Goal: Information Seeking & Learning: Learn about a topic

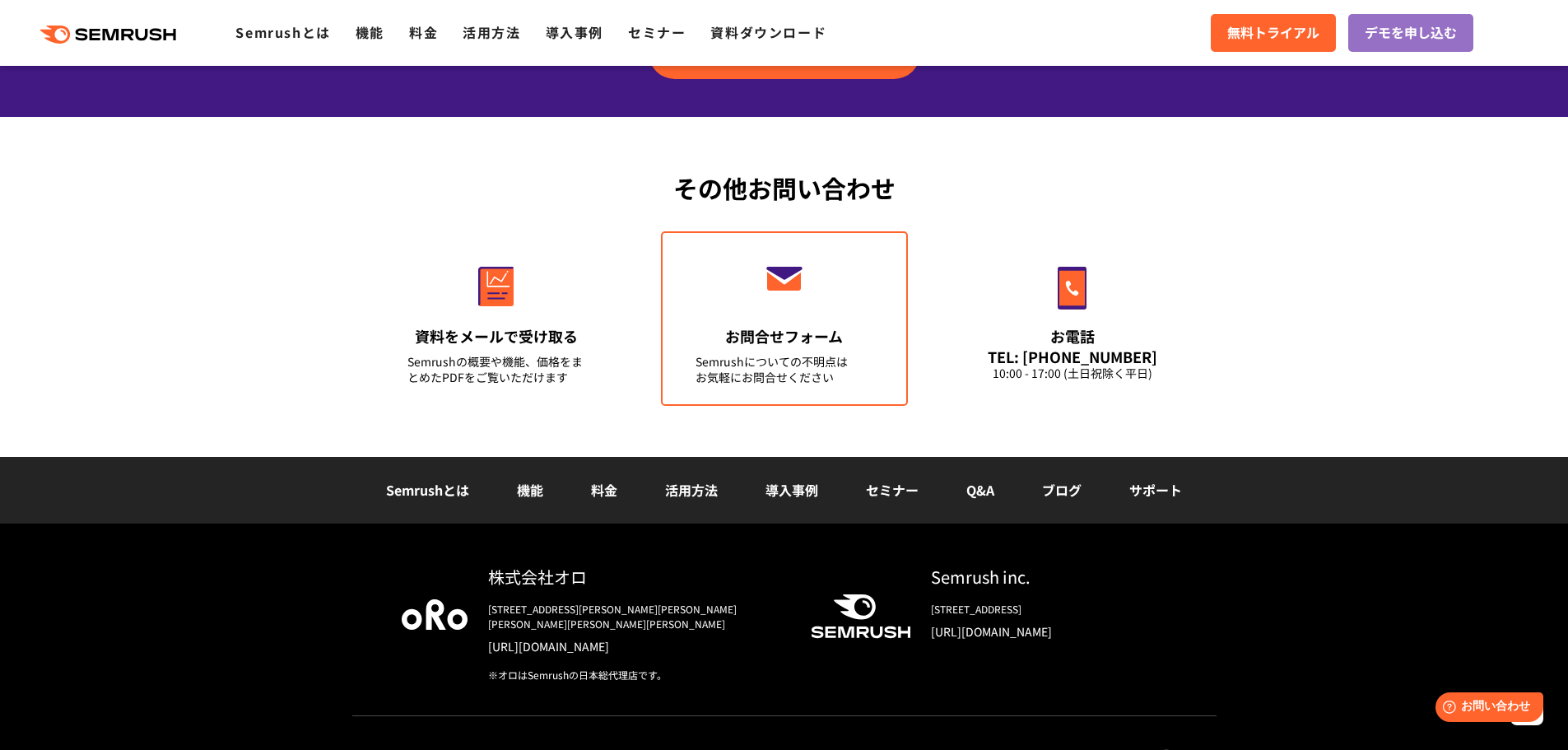
scroll to position [5764, 0]
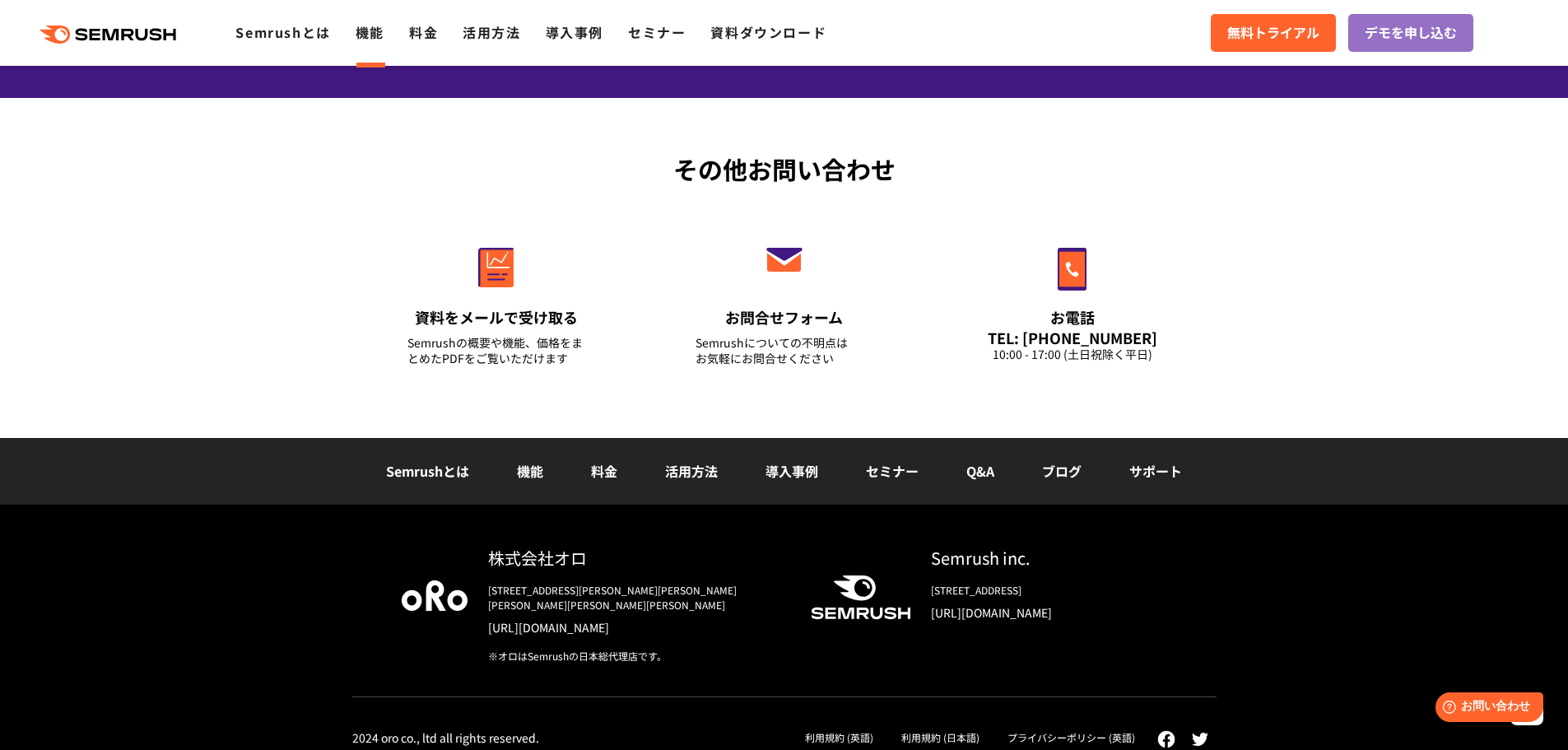
click at [381, 33] on link "機能" at bounding box center [369, 32] width 29 height 20
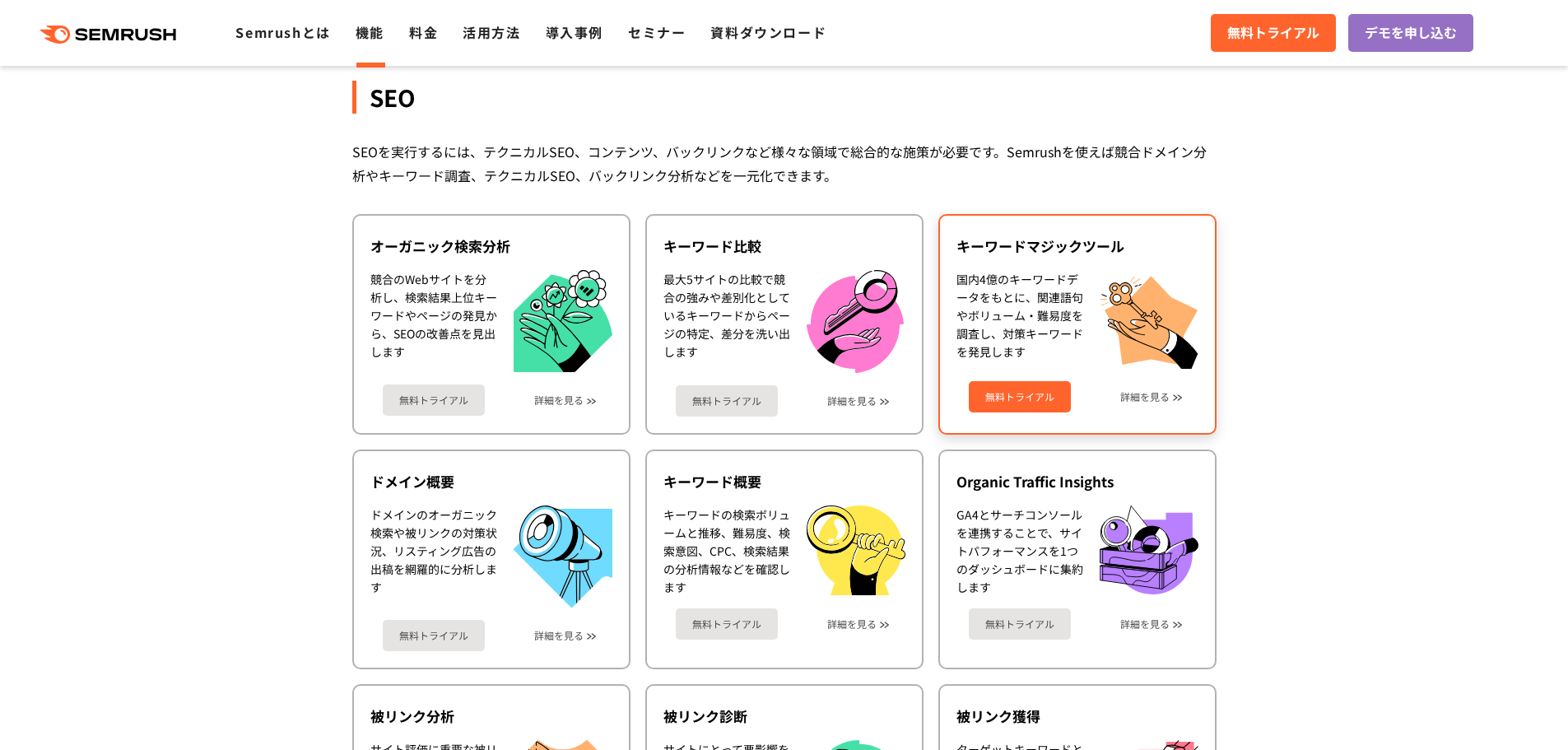
scroll to position [329, 0]
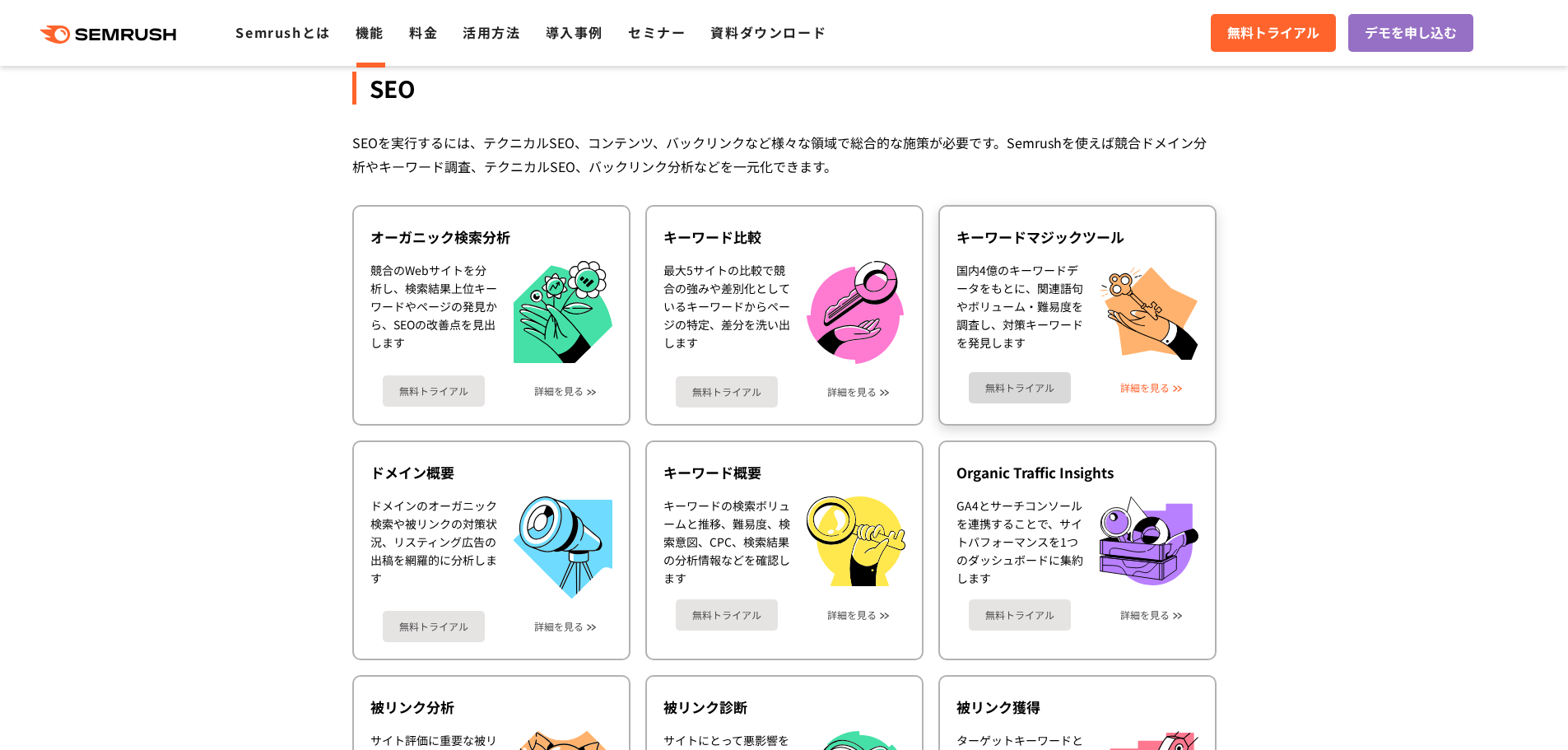
click at [1167, 394] on link "詳細を見る" at bounding box center [1145, 388] width 49 height 11
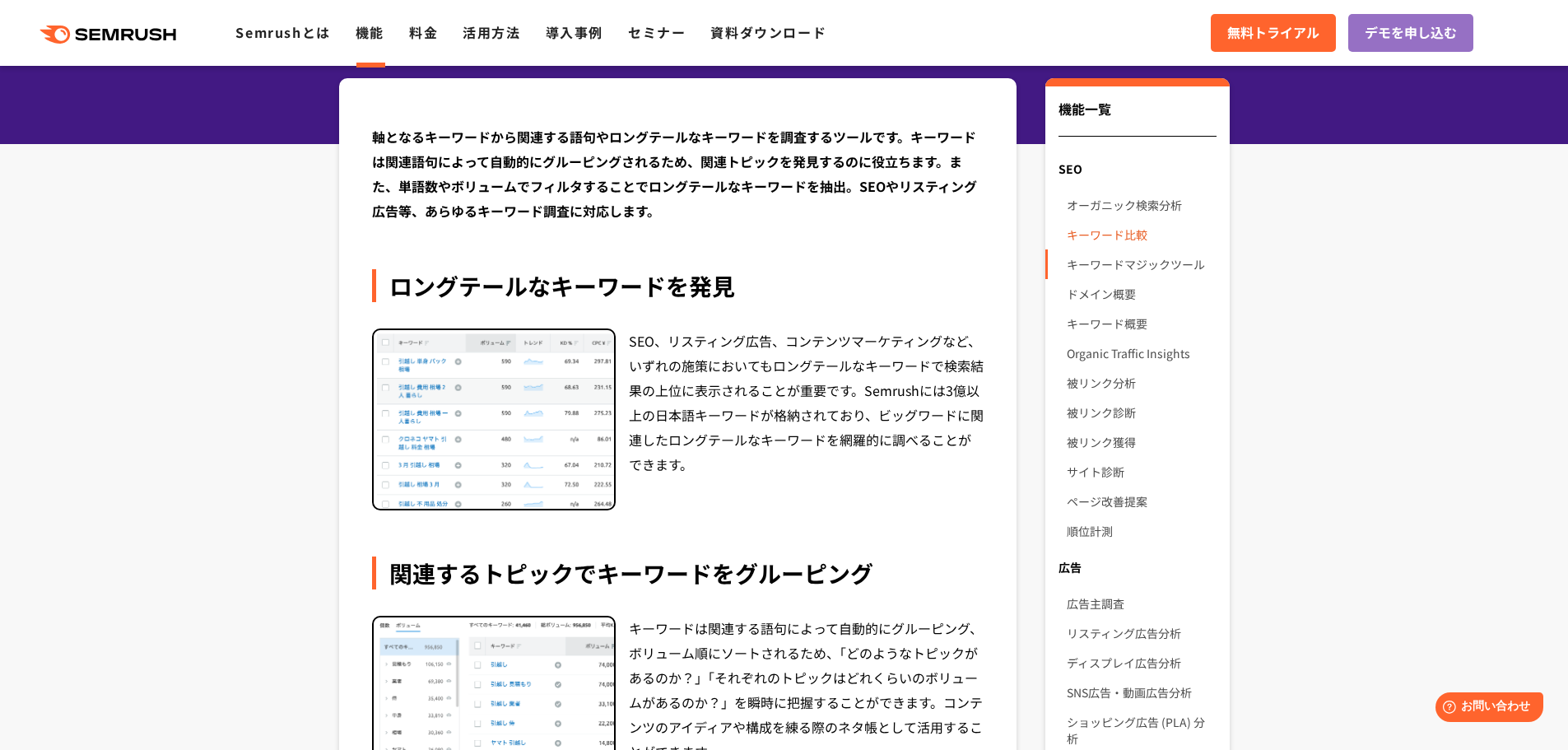
click at [1126, 233] on link "キーワード比較" at bounding box center [1141, 234] width 149 height 30
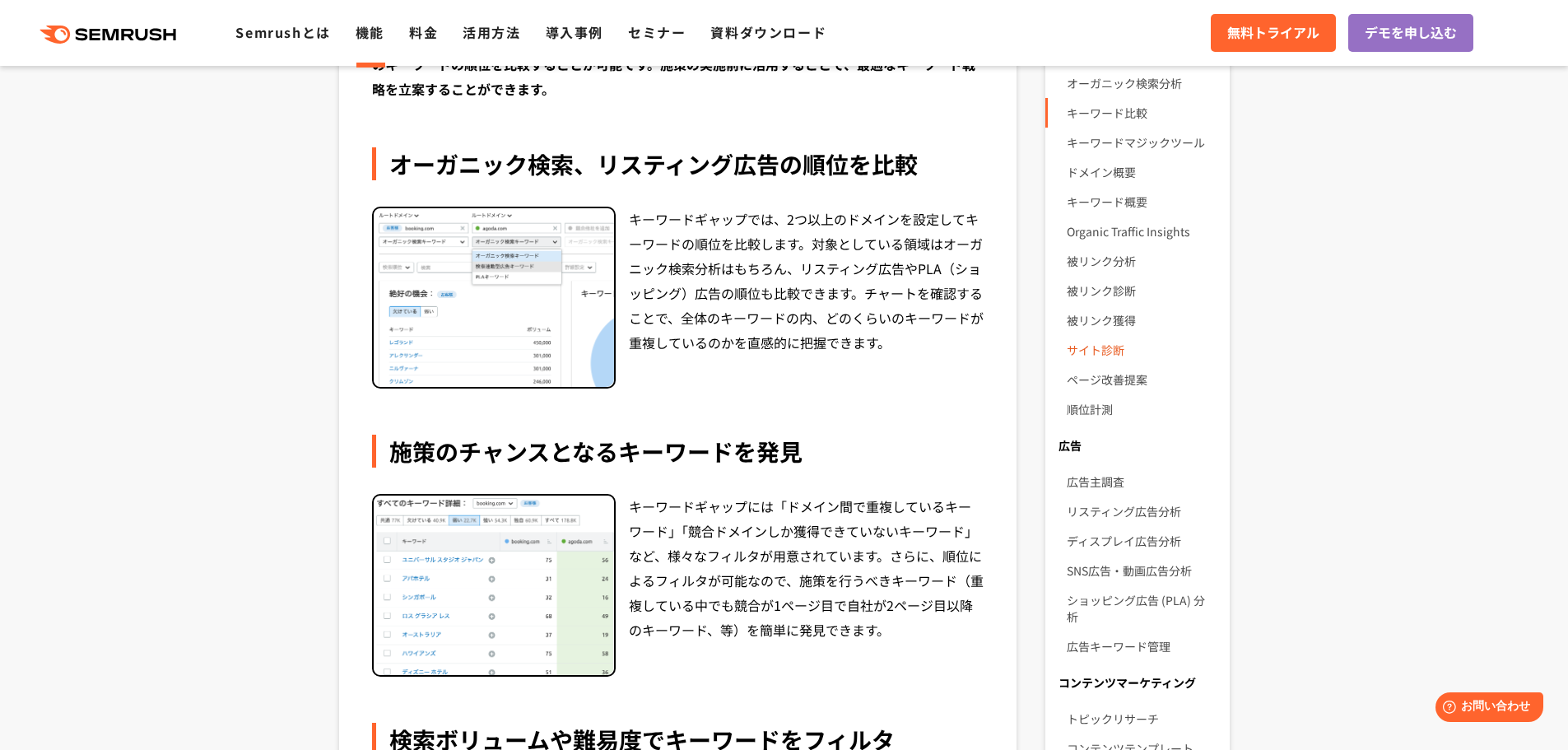
scroll to position [165, 0]
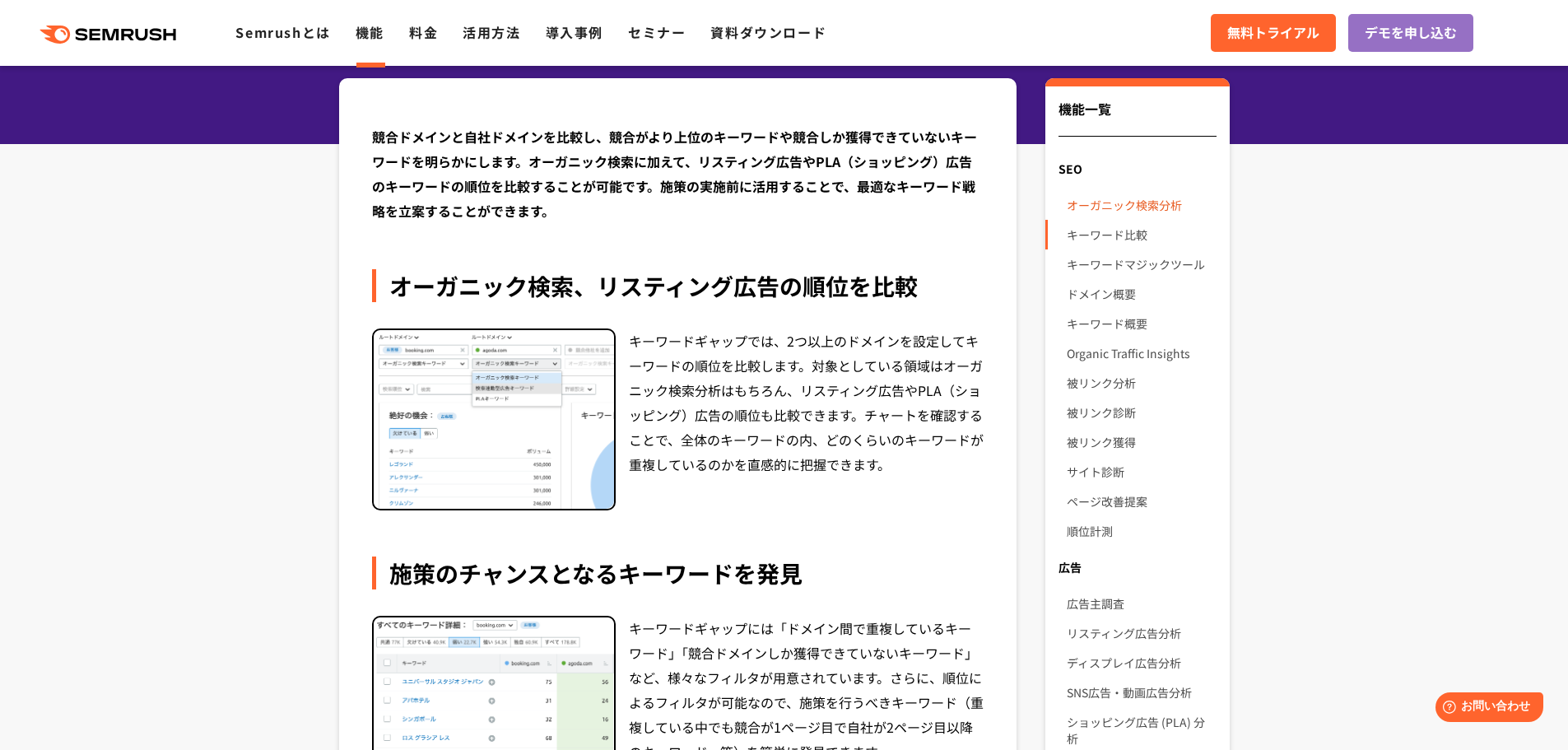
click at [1149, 198] on link "オーガニック検索分析" at bounding box center [1141, 205] width 149 height 30
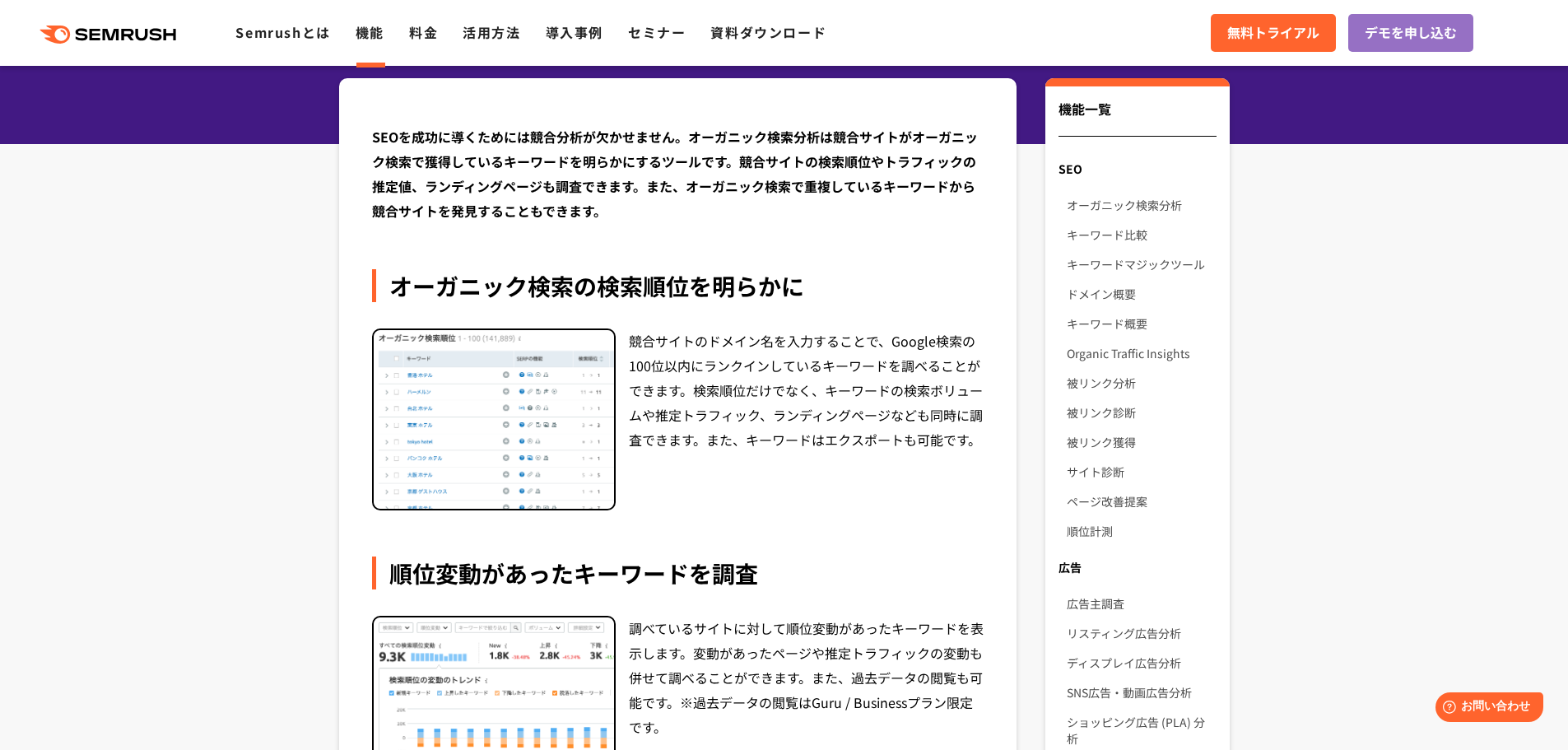
click at [490, 415] on img at bounding box center [494, 420] width 240 height 180
click at [1139, 315] on link "キーワード概要" at bounding box center [1141, 324] width 149 height 30
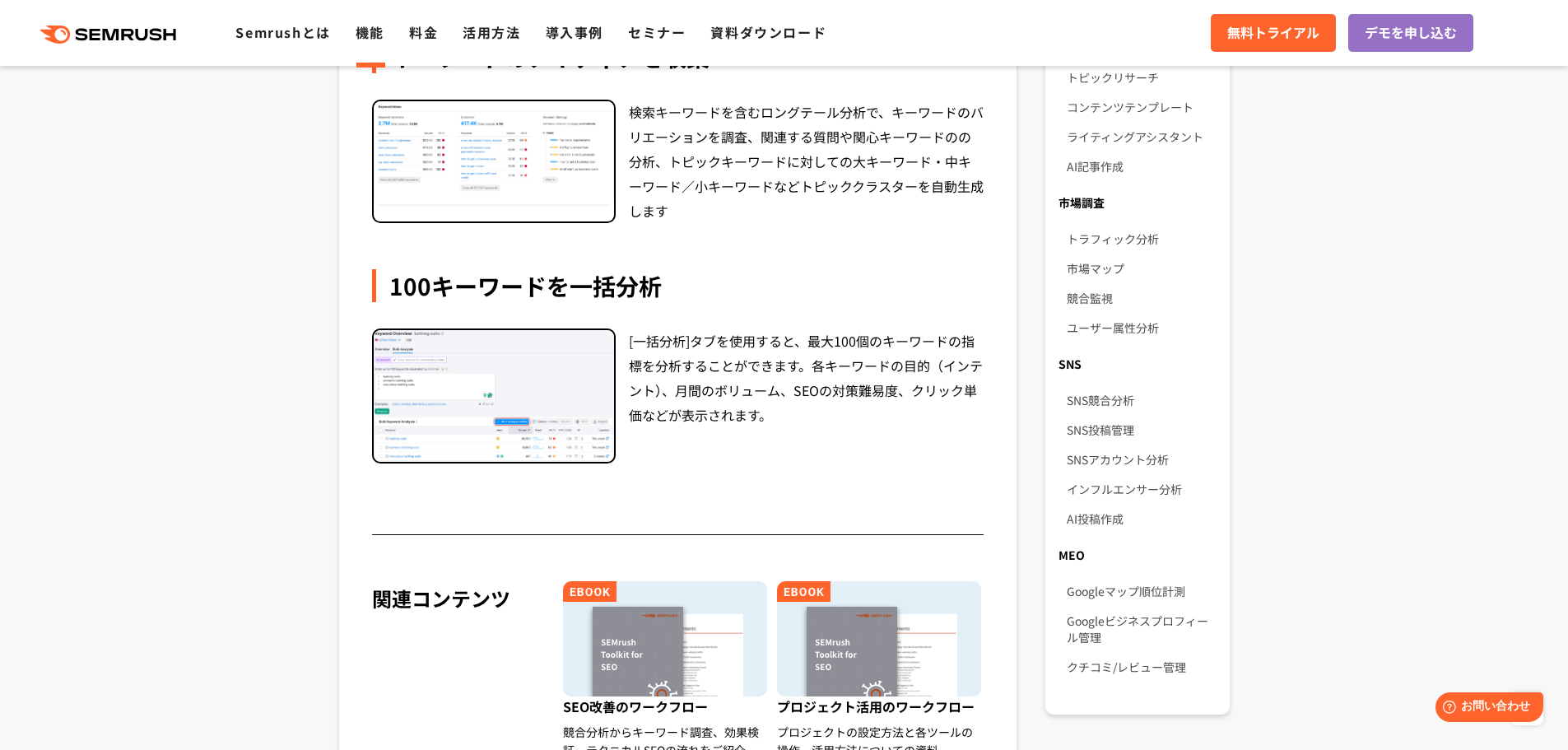
scroll to position [742, 0]
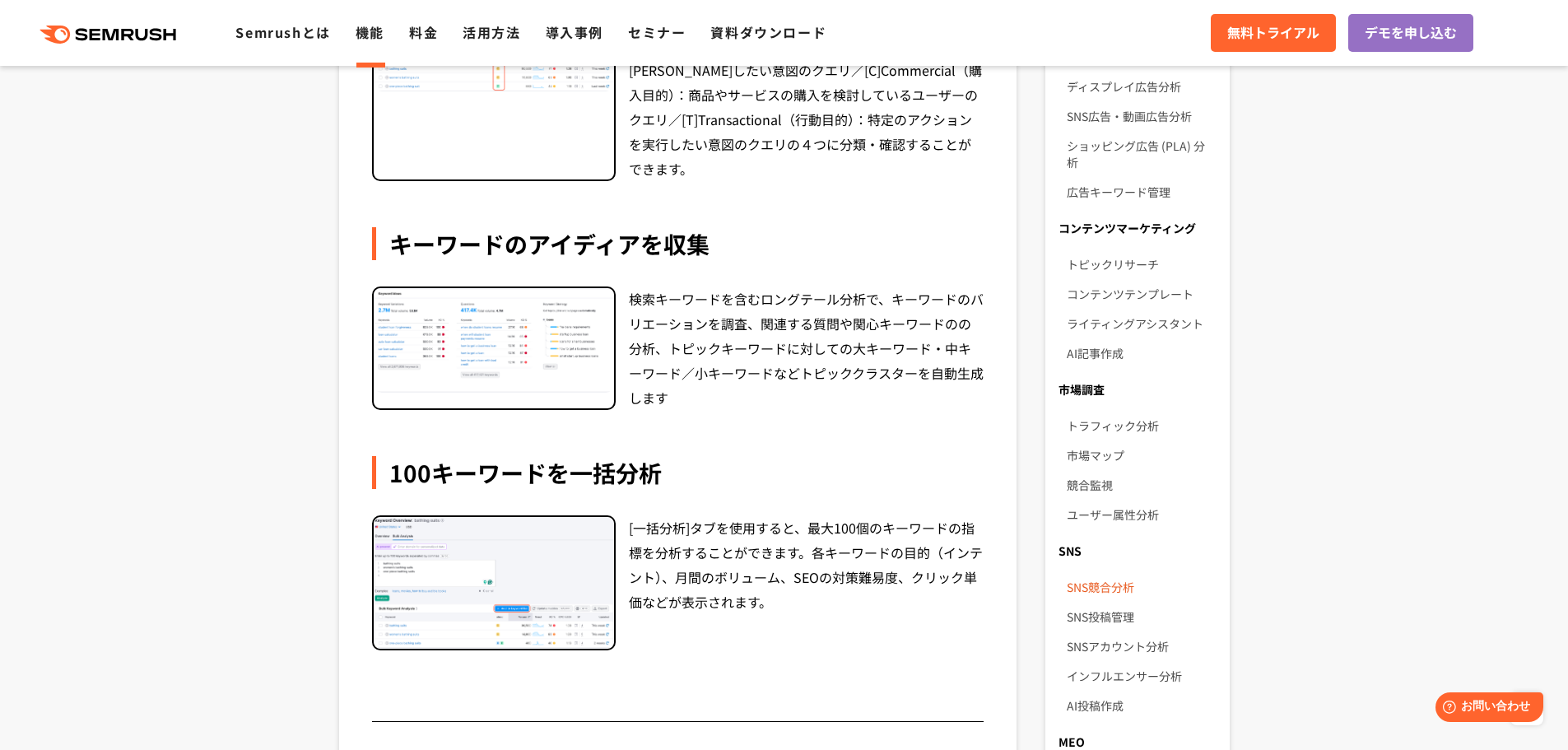
click at [1101, 572] on link "SNS競合分析" at bounding box center [1141, 587] width 149 height 30
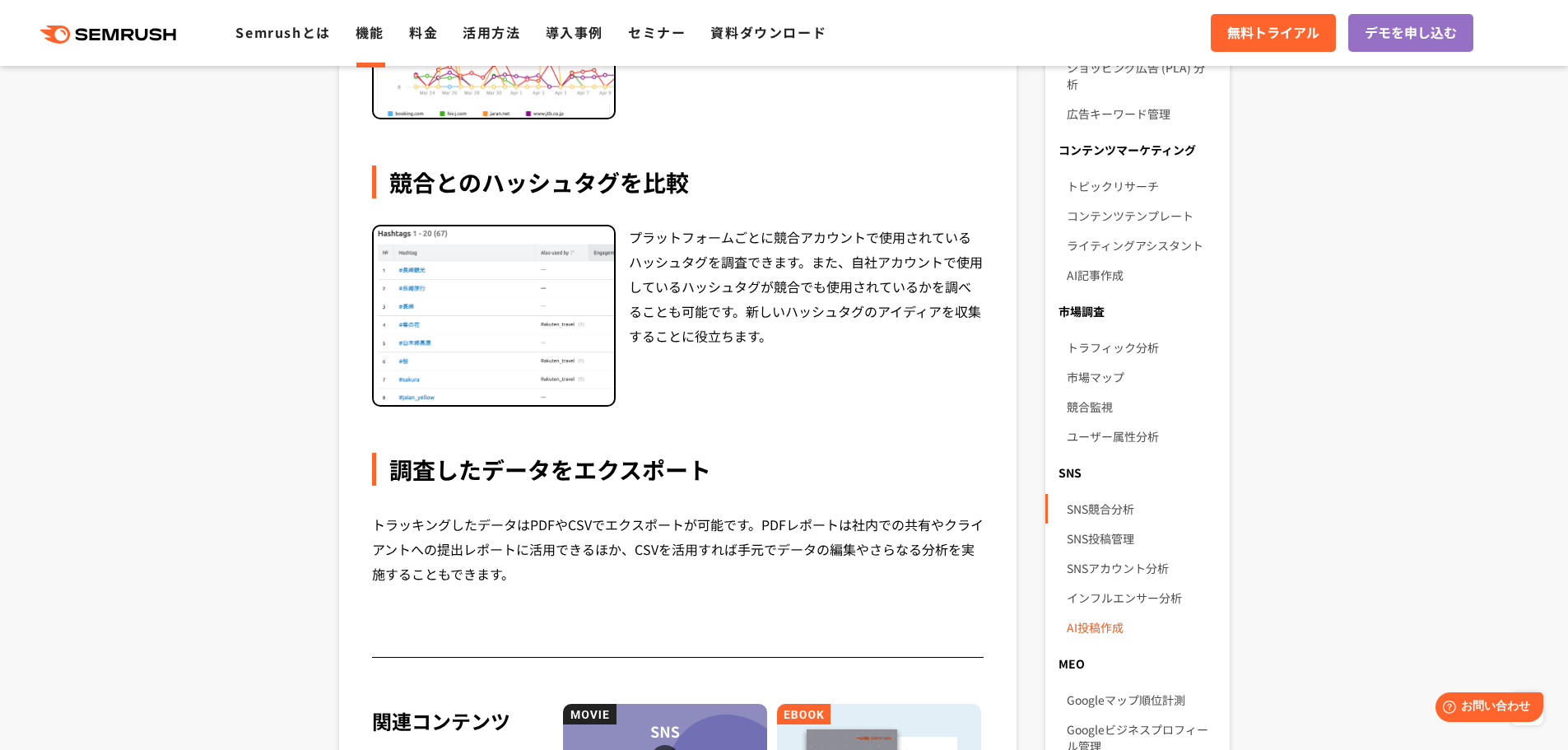
scroll to position [988, 0]
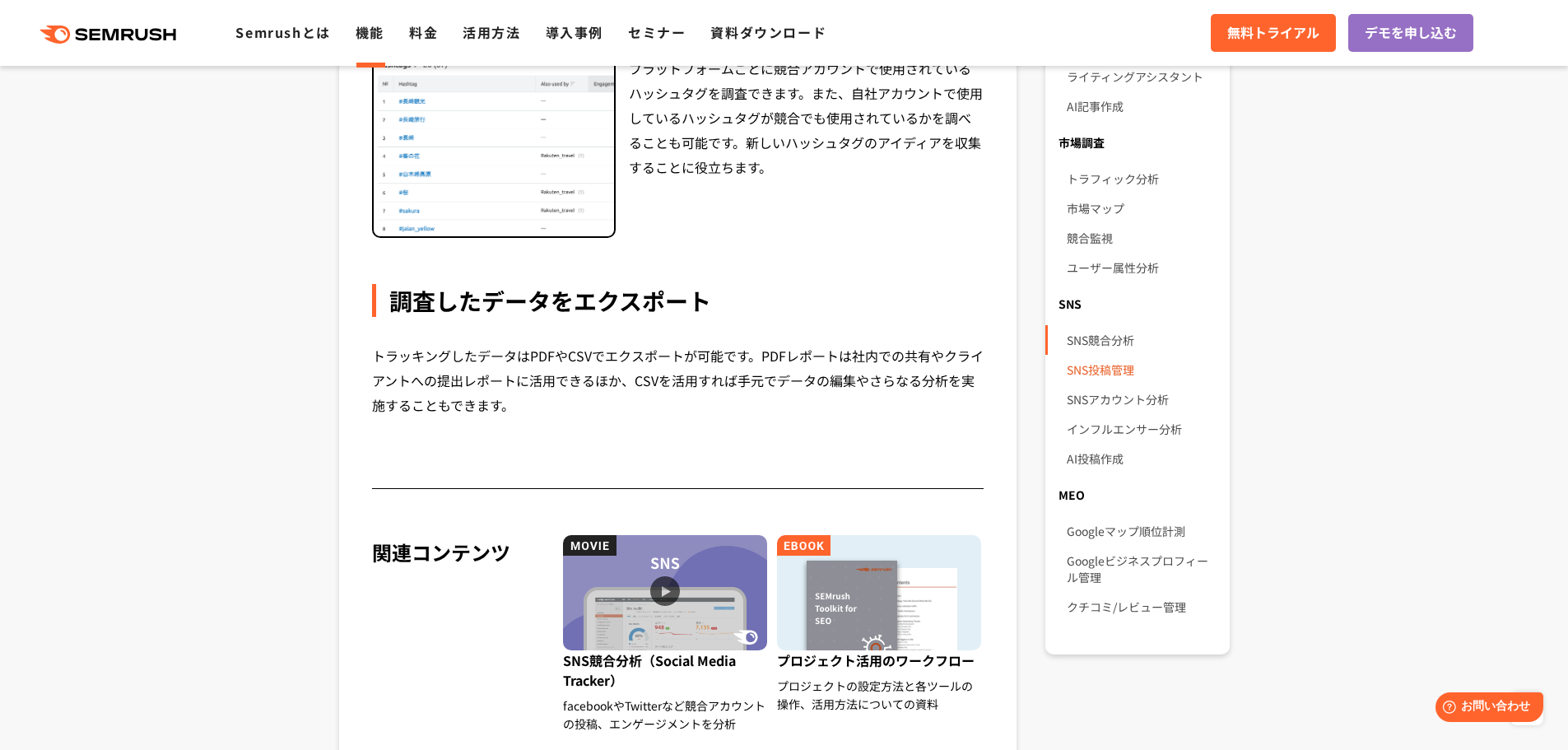
click at [1113, 355] on link "SNS投稿管理" at bounding box center [1141, 369] width 149 height 30
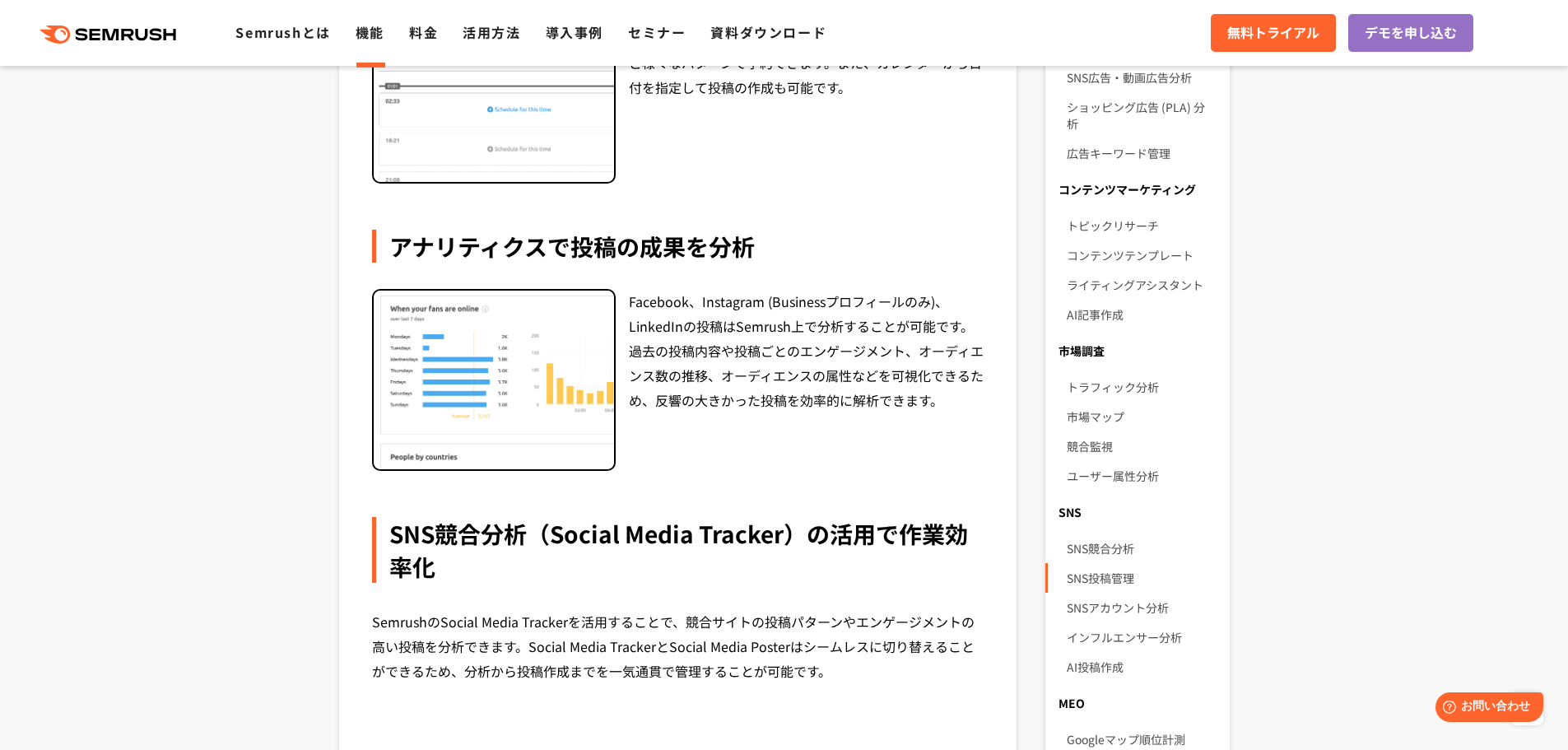
scroll to position [906, 0]
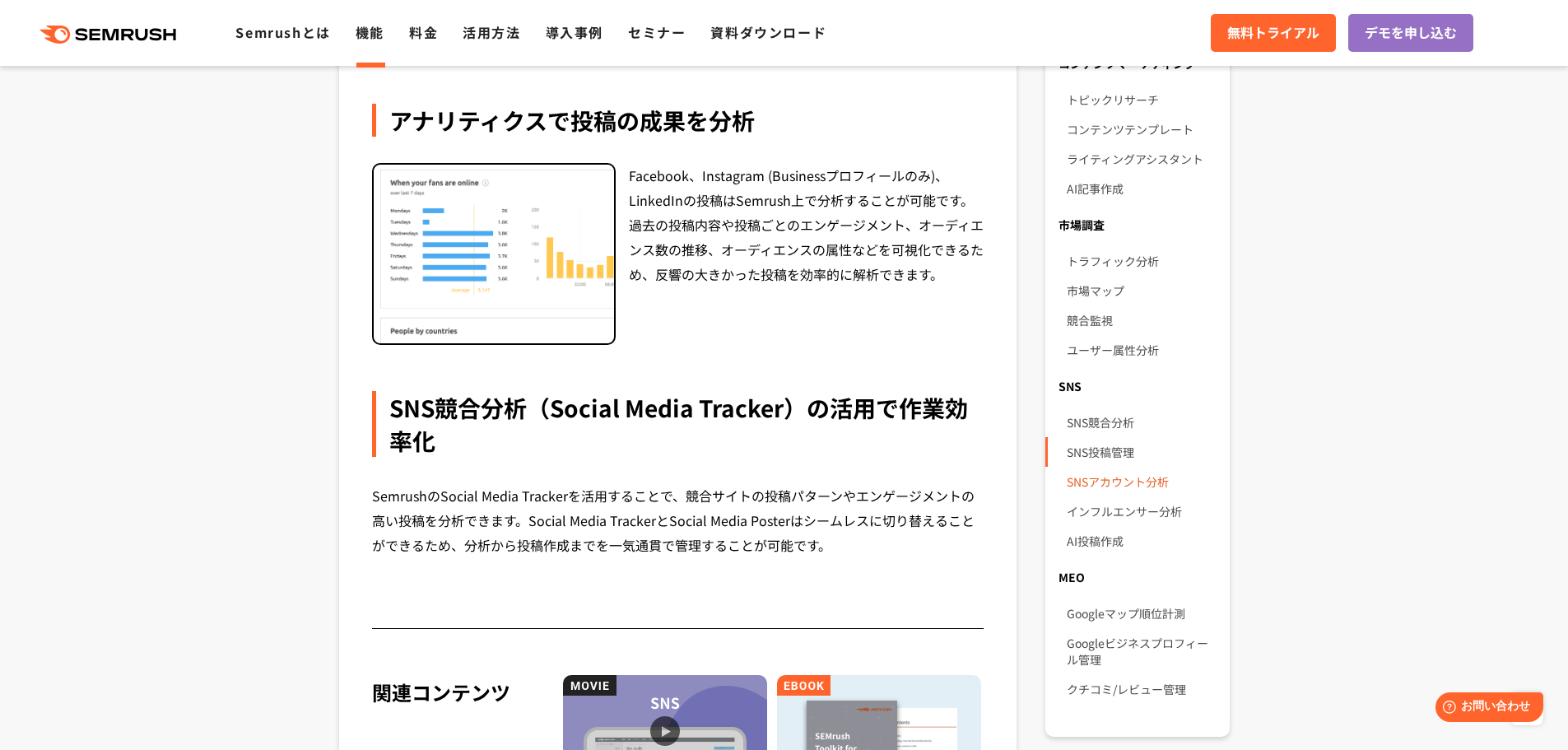
click at [1163, 467] on link "SNSアカウント分析" at bounding box center [1141, 482] width 149 height 30
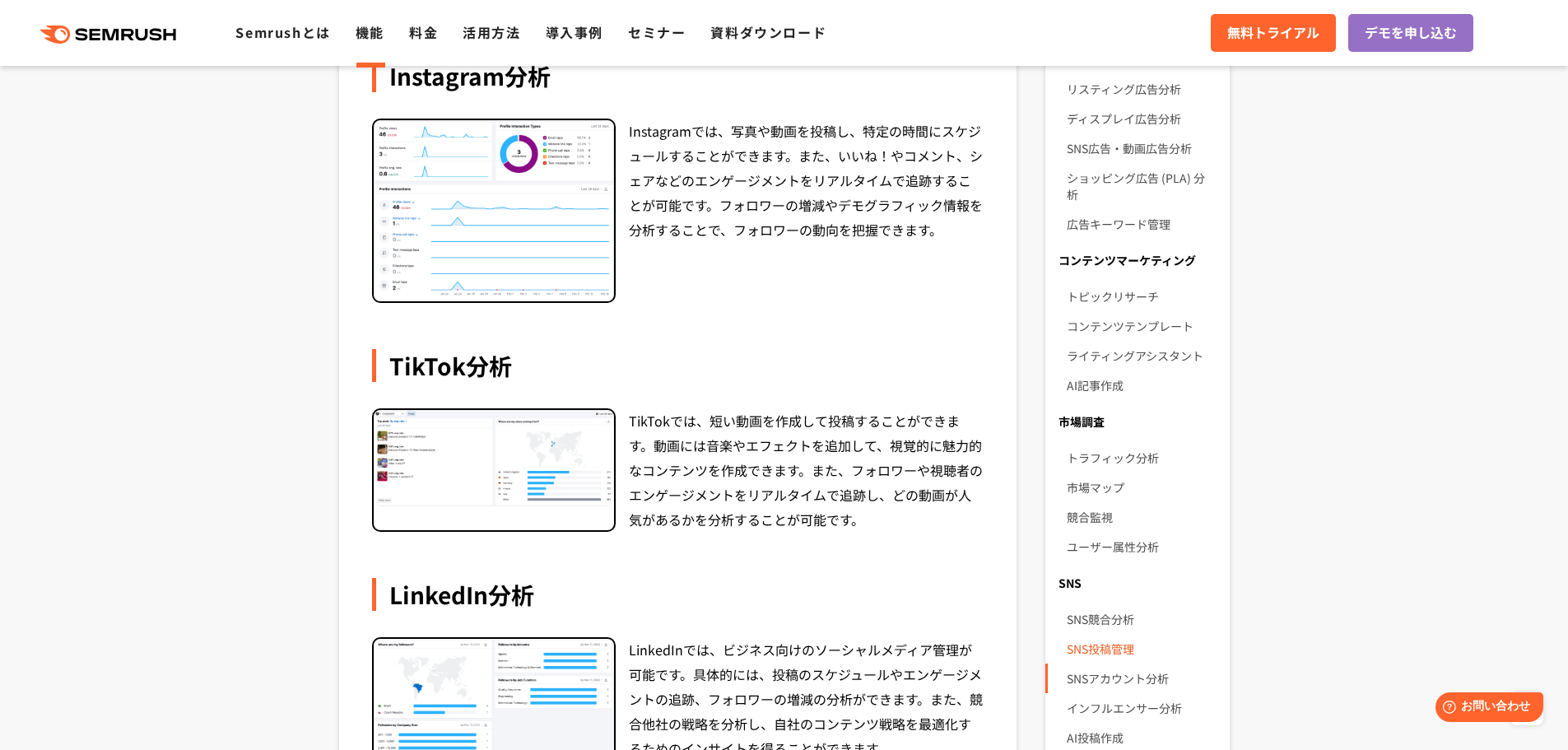
scroll to position [824, 0]
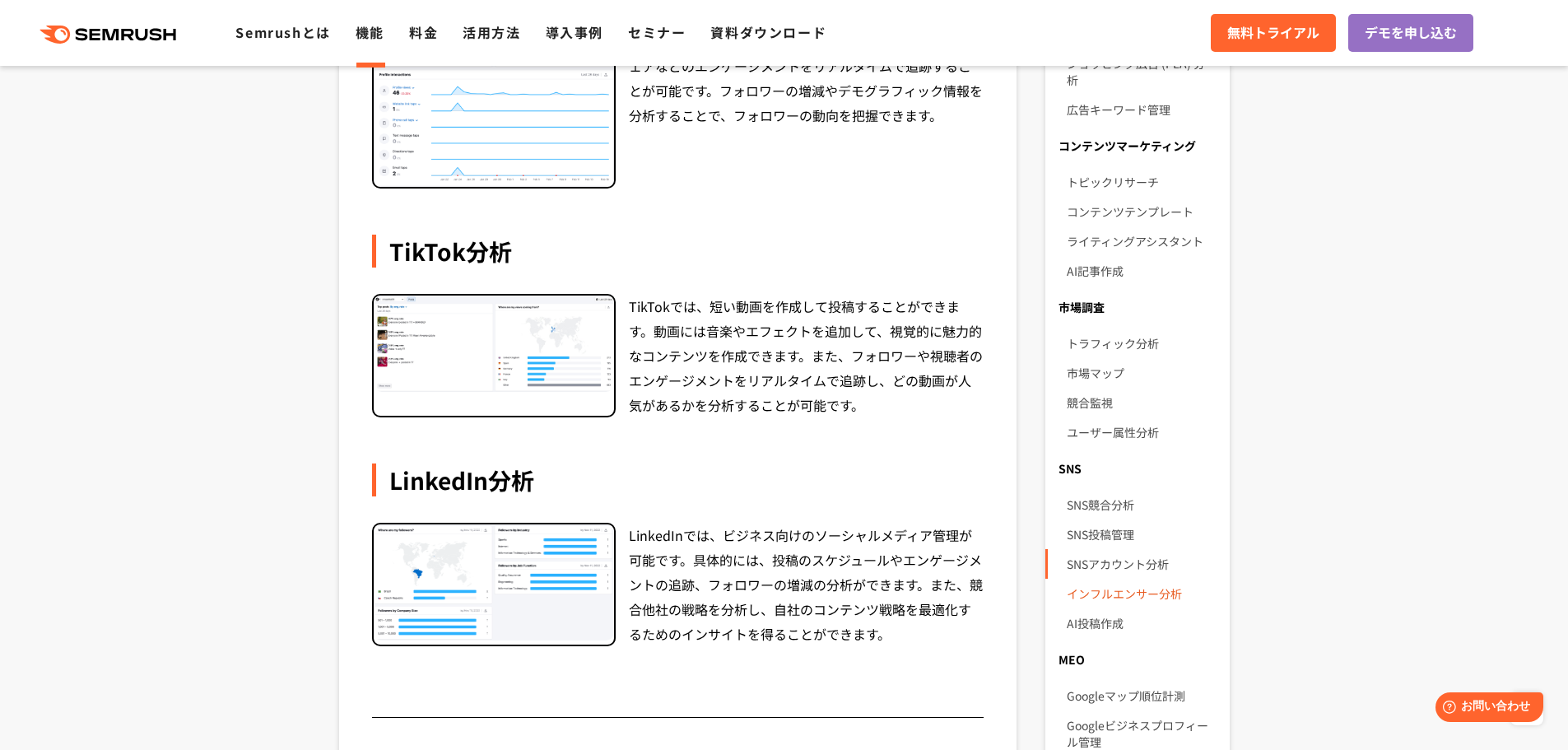
click at [1133, 581] on link "インフルエンサー分析" at bounding box center [1141, 594] width 149 height 30
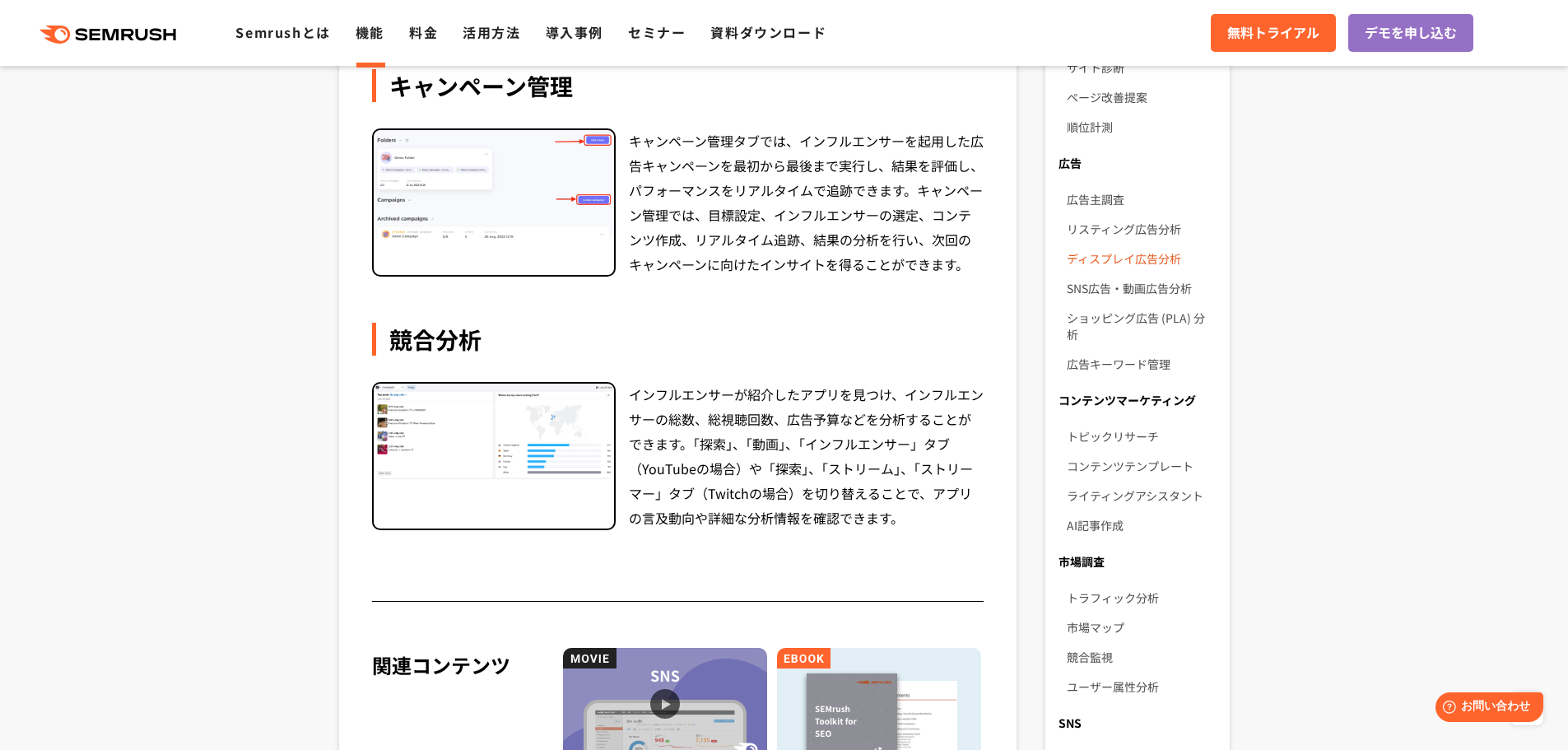
scroll to position [906, 0]
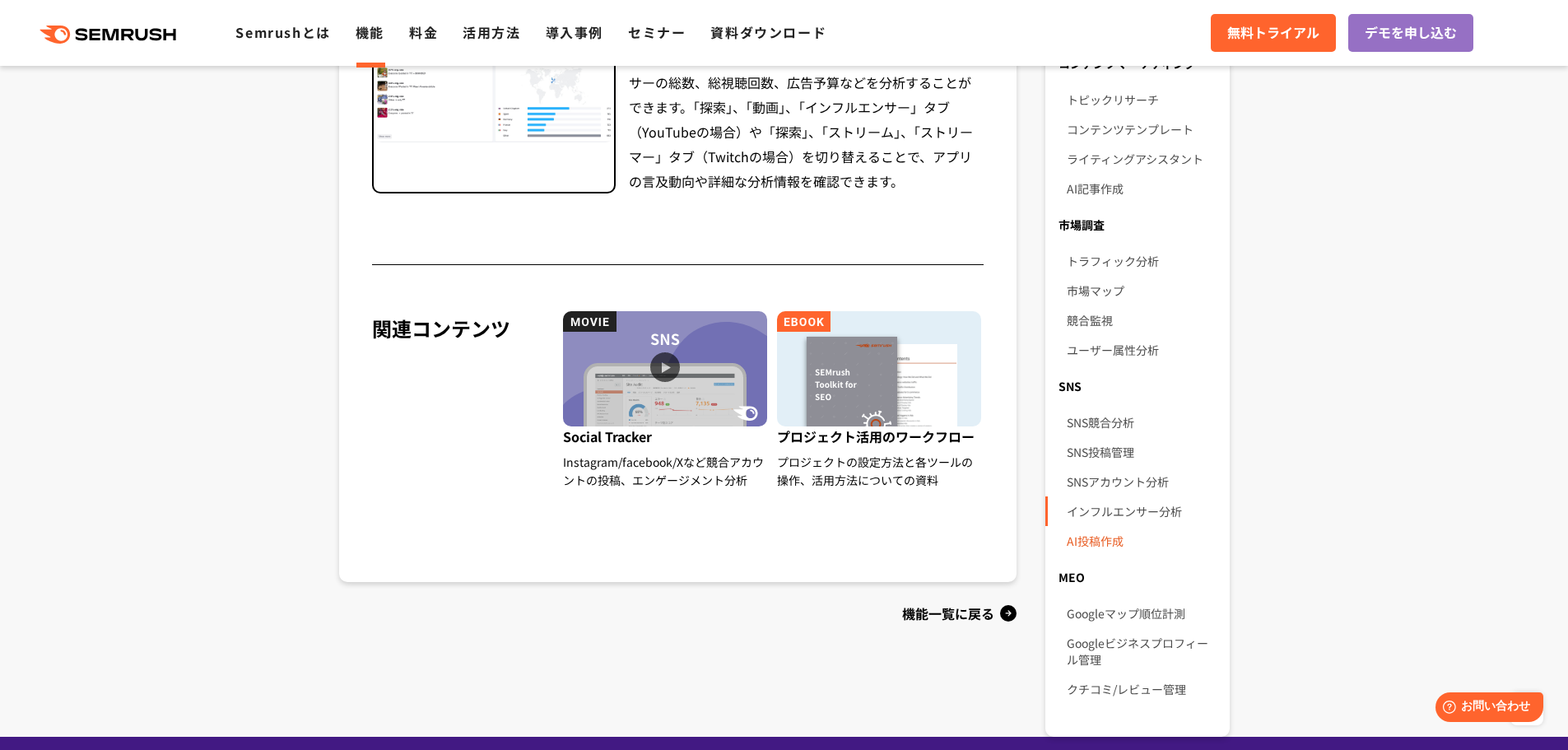
click at [1088, 530] on link "AI投稿作成" at bounding box center [1141, 542] width 149 height 30
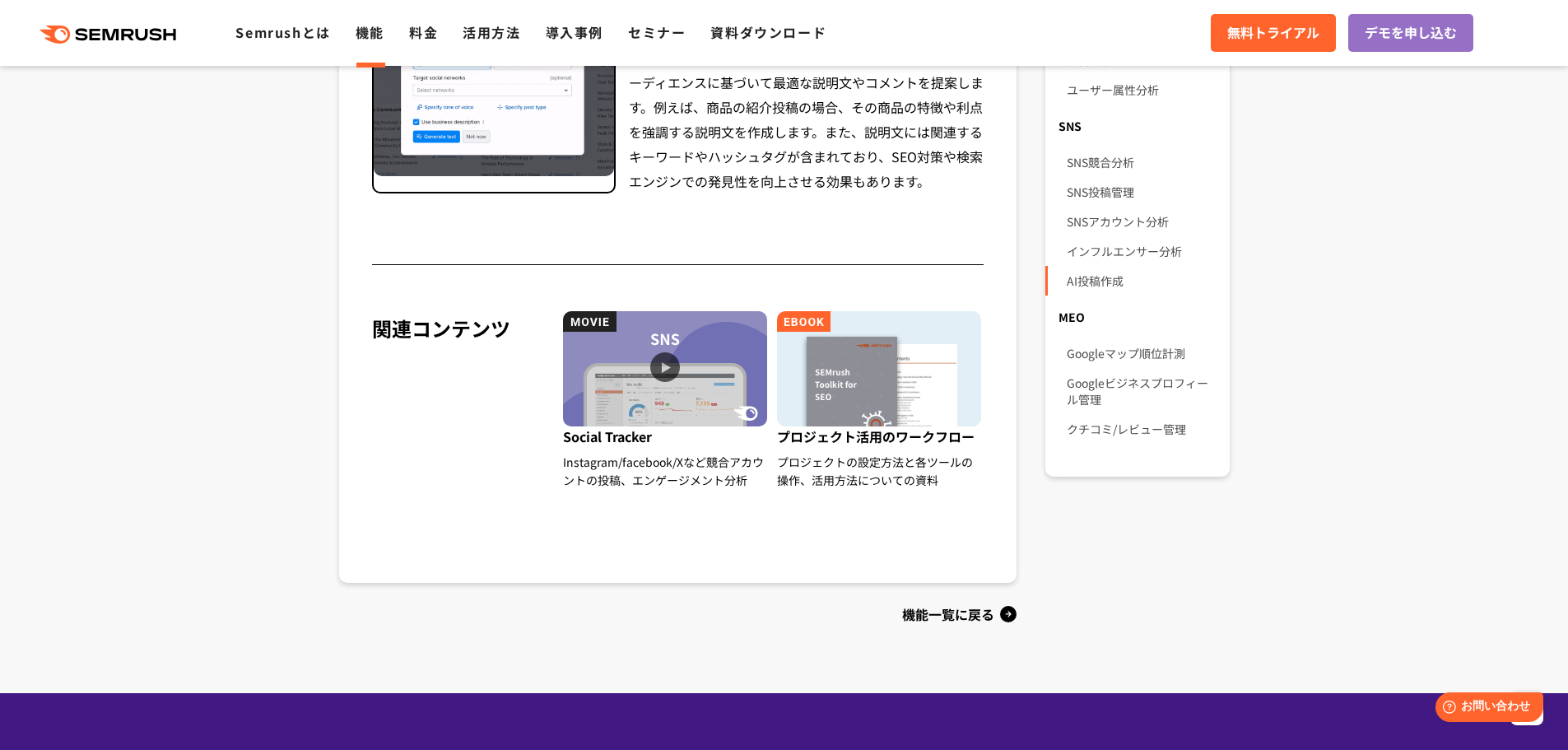
scroll to position [1071, 0]
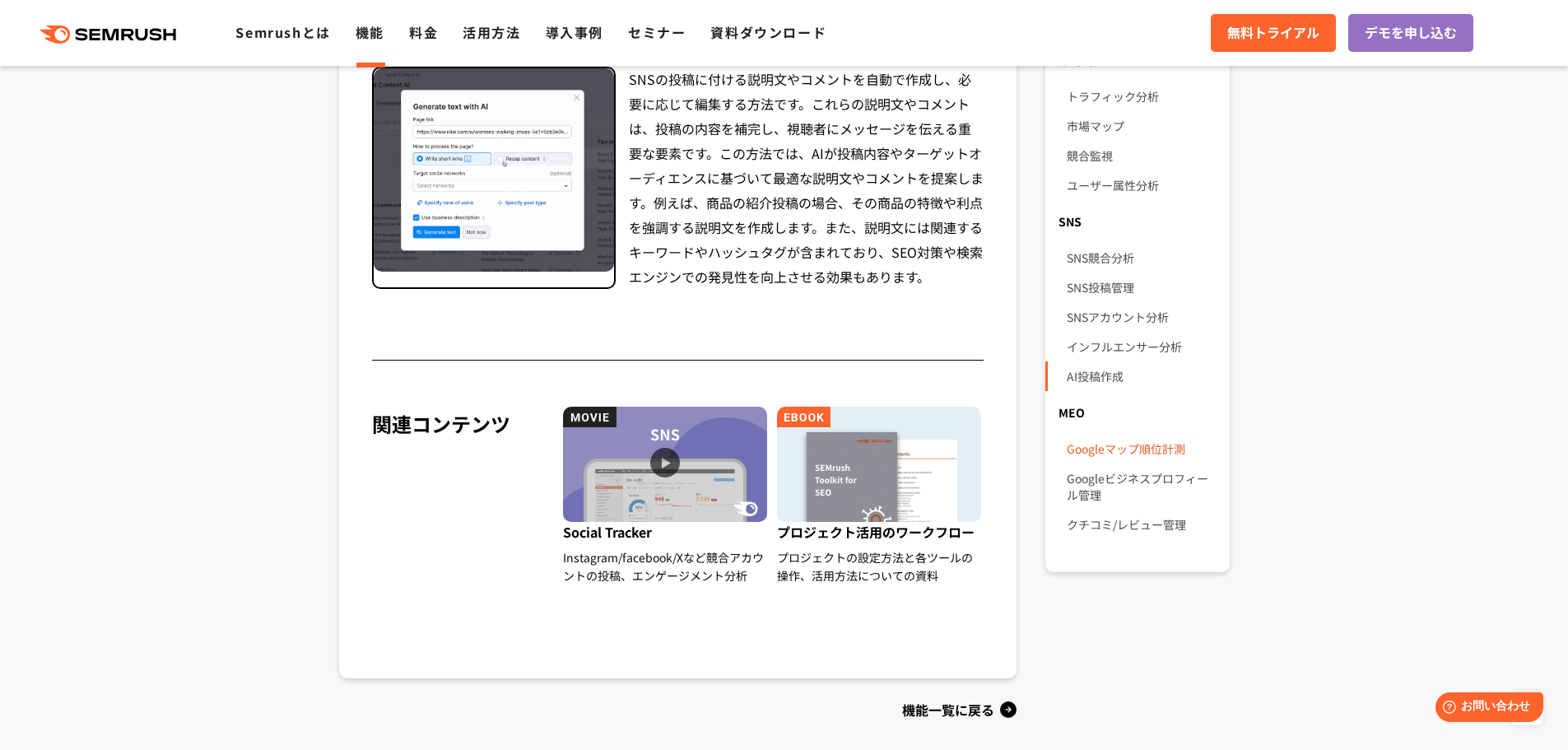
click at [1123, 435] on link "Googleマップ順位計測" at bounding box center [1141, 449] width 149 height 30
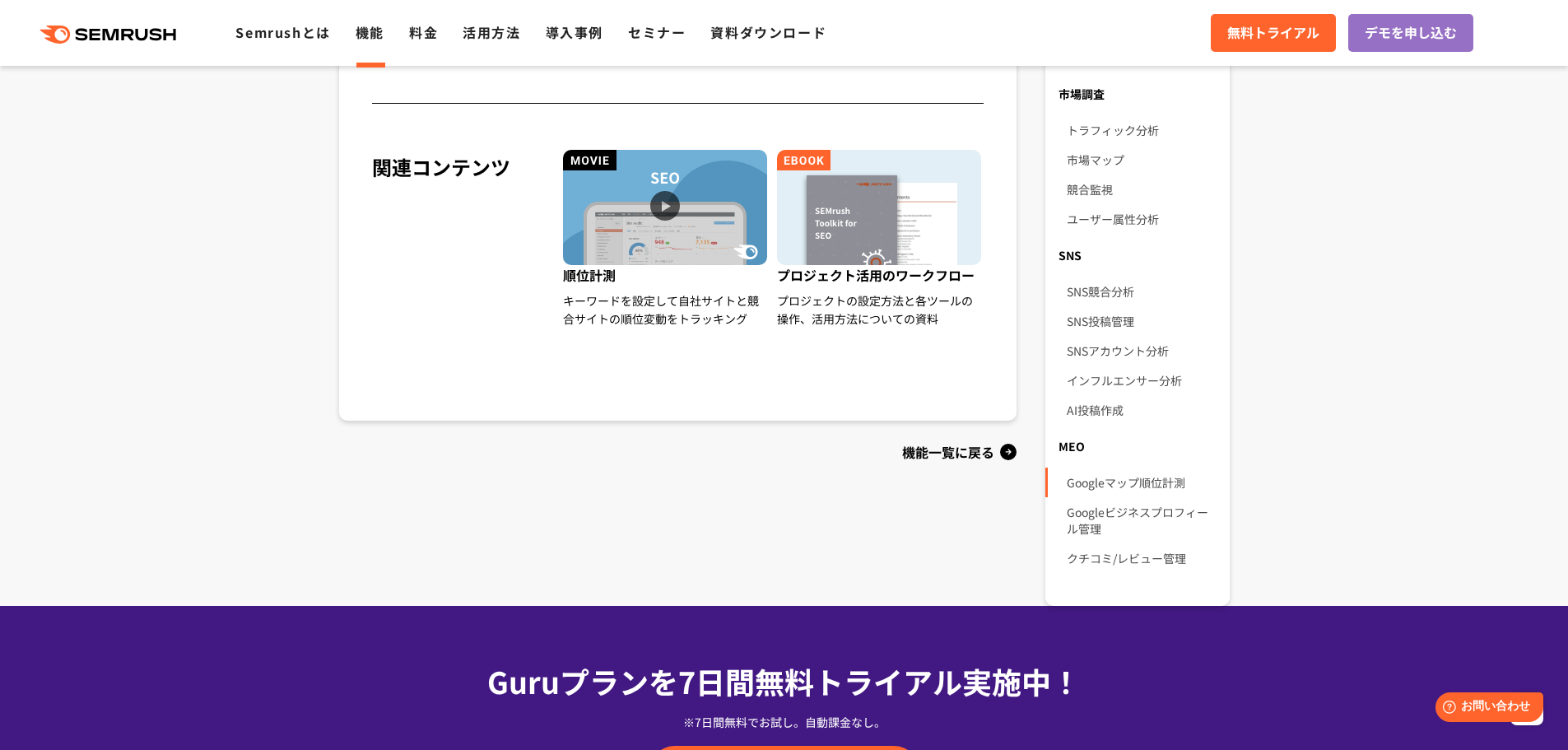
scroll to position [1071, 0]
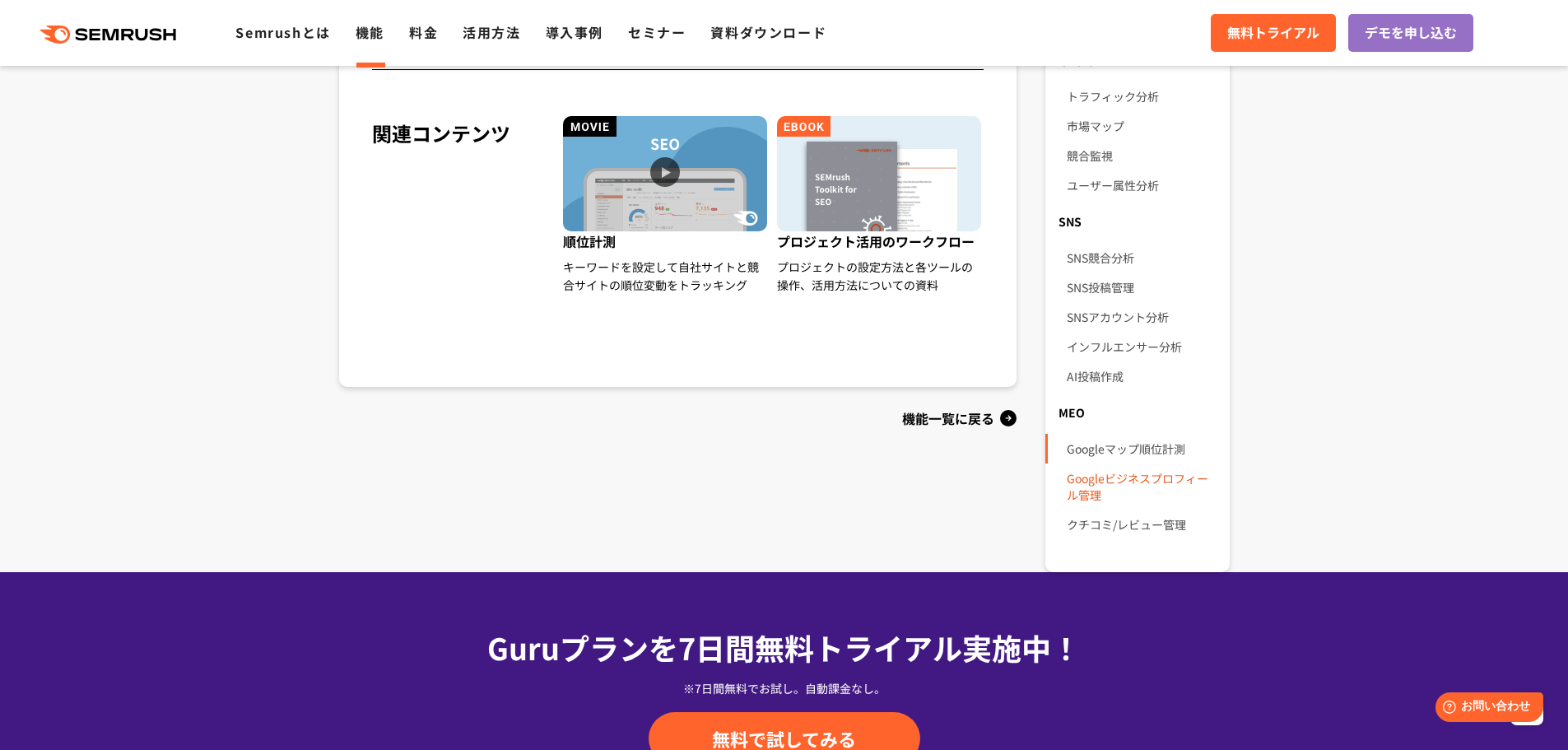
click at [1080, 475] on link "Googleビジネスプロフィール管理" at bounding box center [1141, 487] width 149 height 47
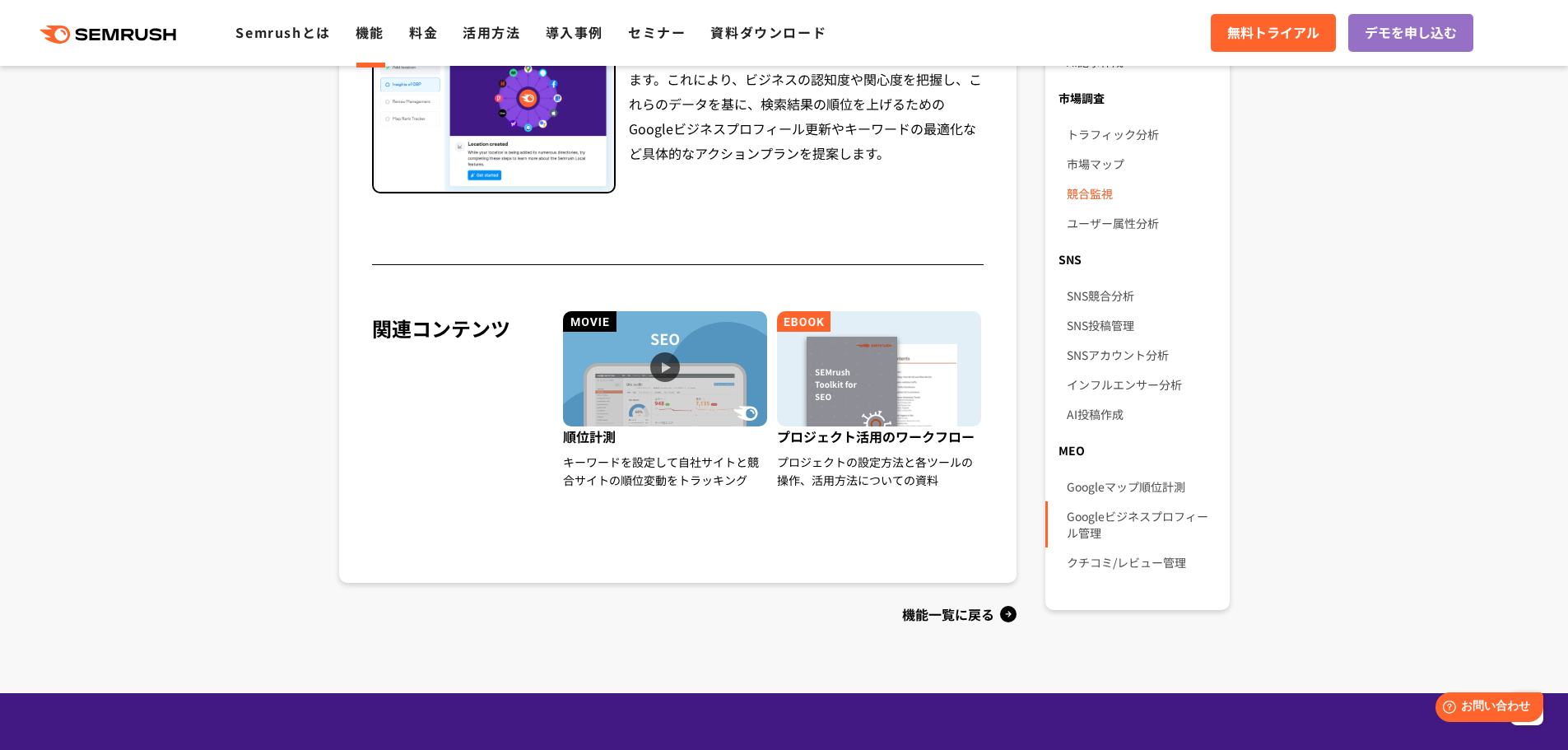
scroll to position [1071, 0]
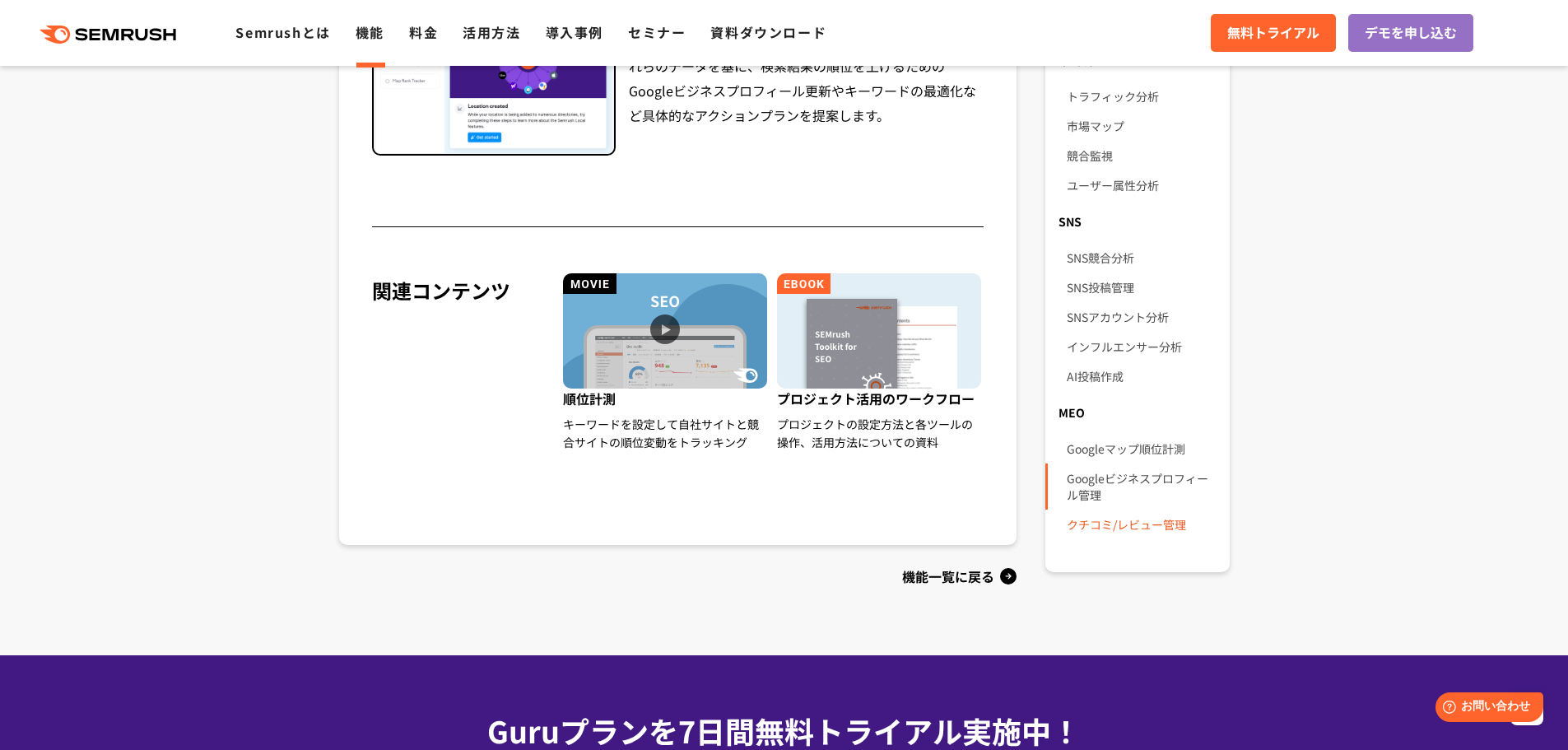
click at [1136, 514] on link "クチコミ/レビュー管理" at bounding box center [1141, 525] width 149 height 30
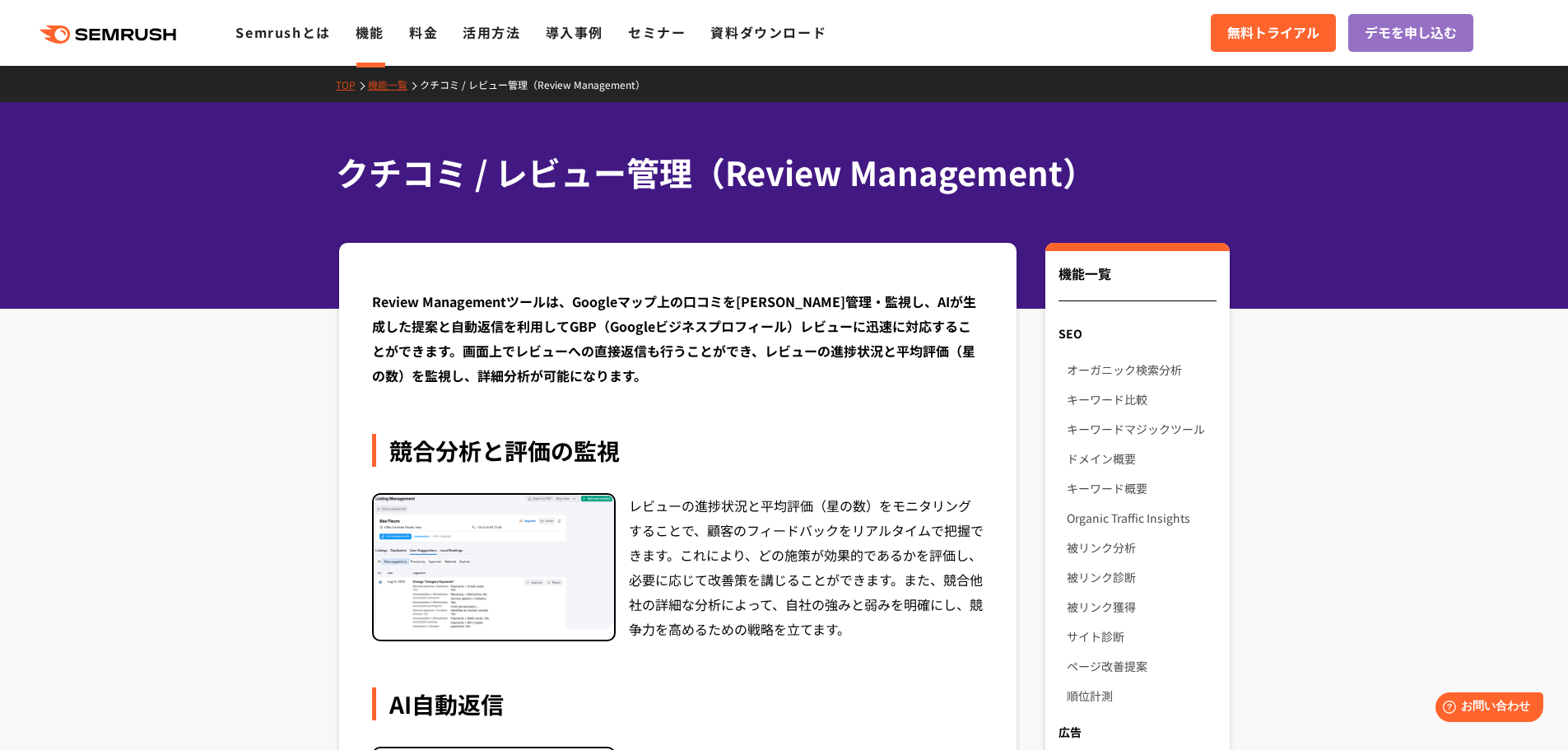
click at [441, 33] on ul "Semrushとは 機能 料金 活用方法 導入事例 セミナー 資料ダウンロード" at bounding box center [543, 33] width 616 height 21
click at [425, 30] on link "料金" at bounding box center [423, 32] width 29 height 20
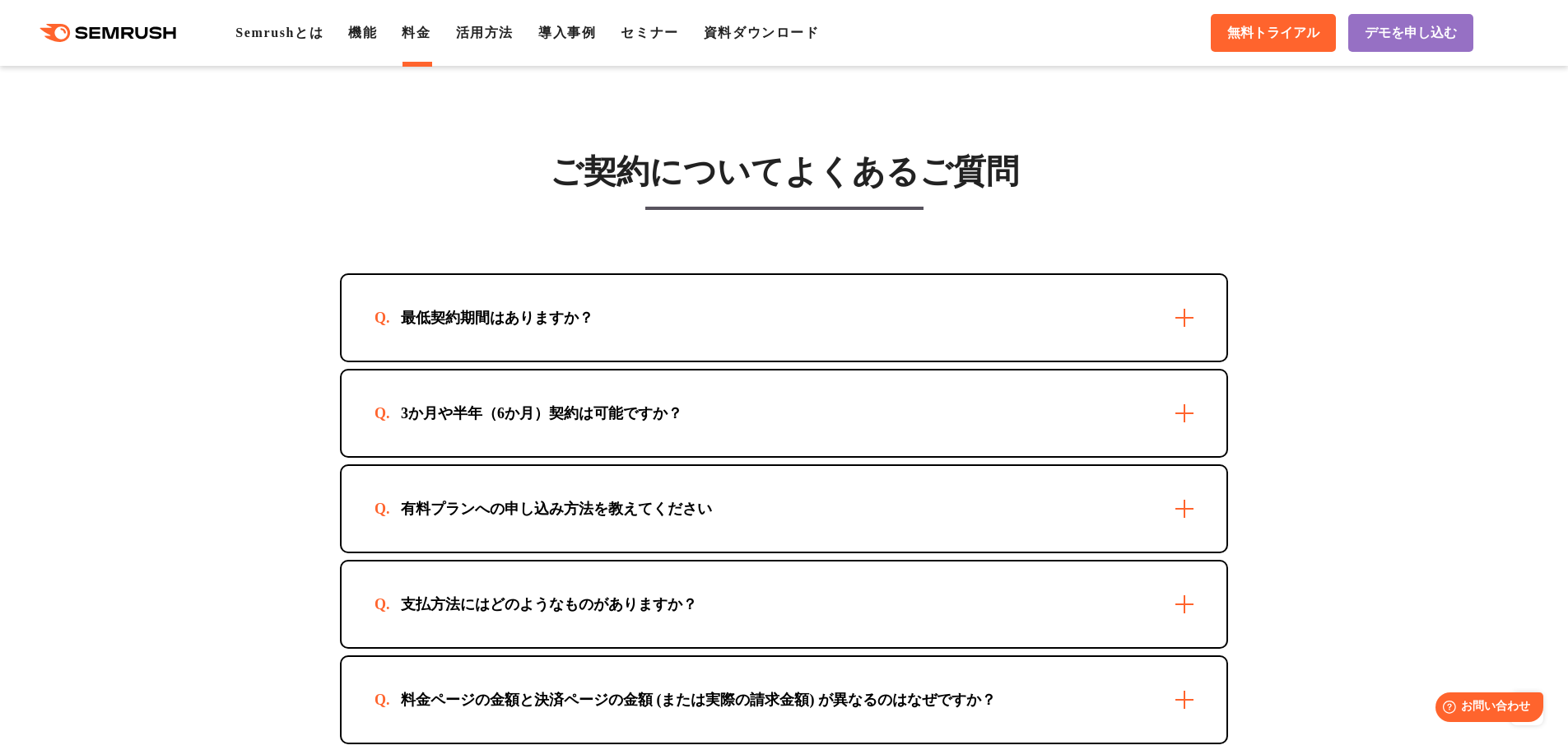
scroll to position [4612, 0]
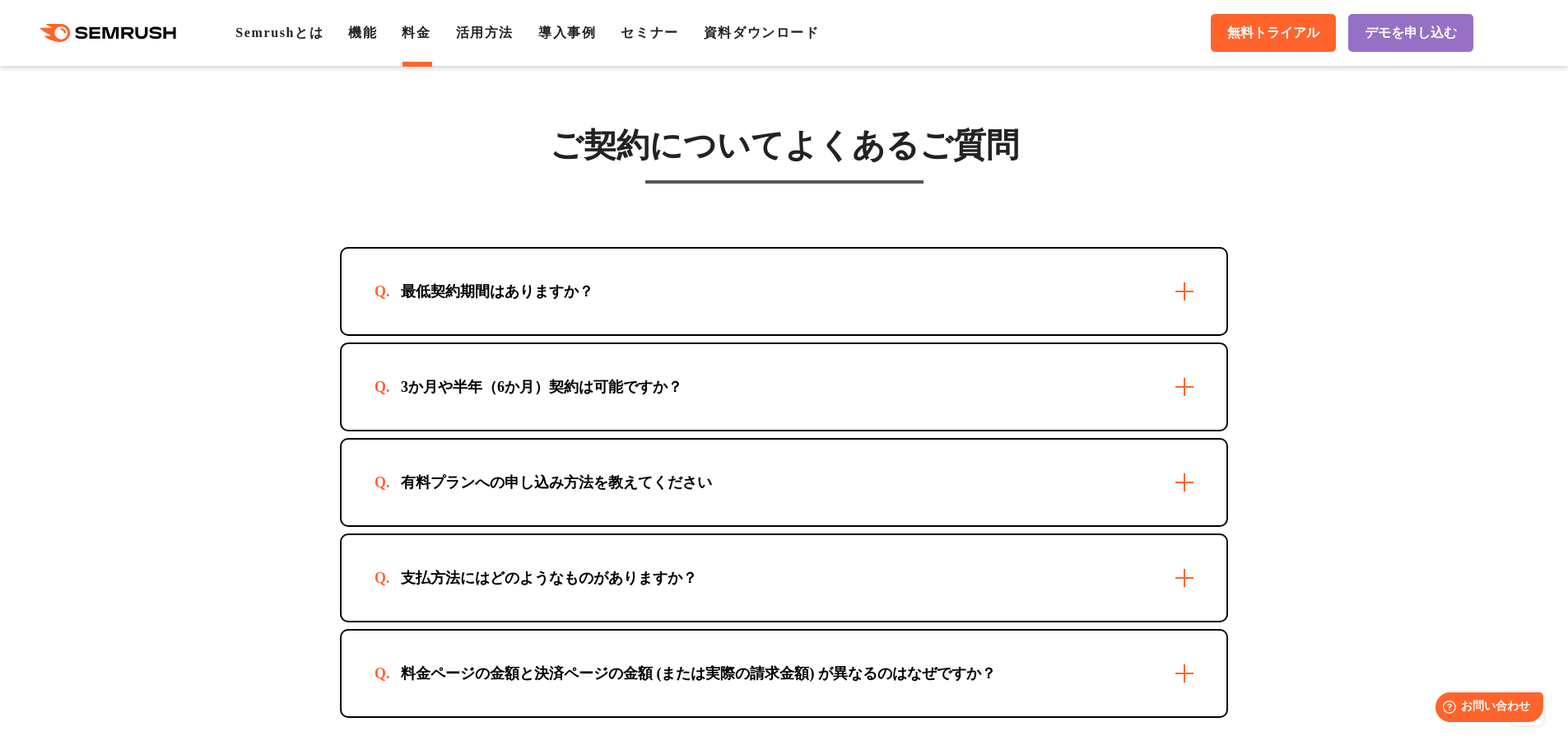
click at [834, 462] on div "有料プランへの申し込み方法を教えてください" at bounding box center [783, 483] width 884 height 86
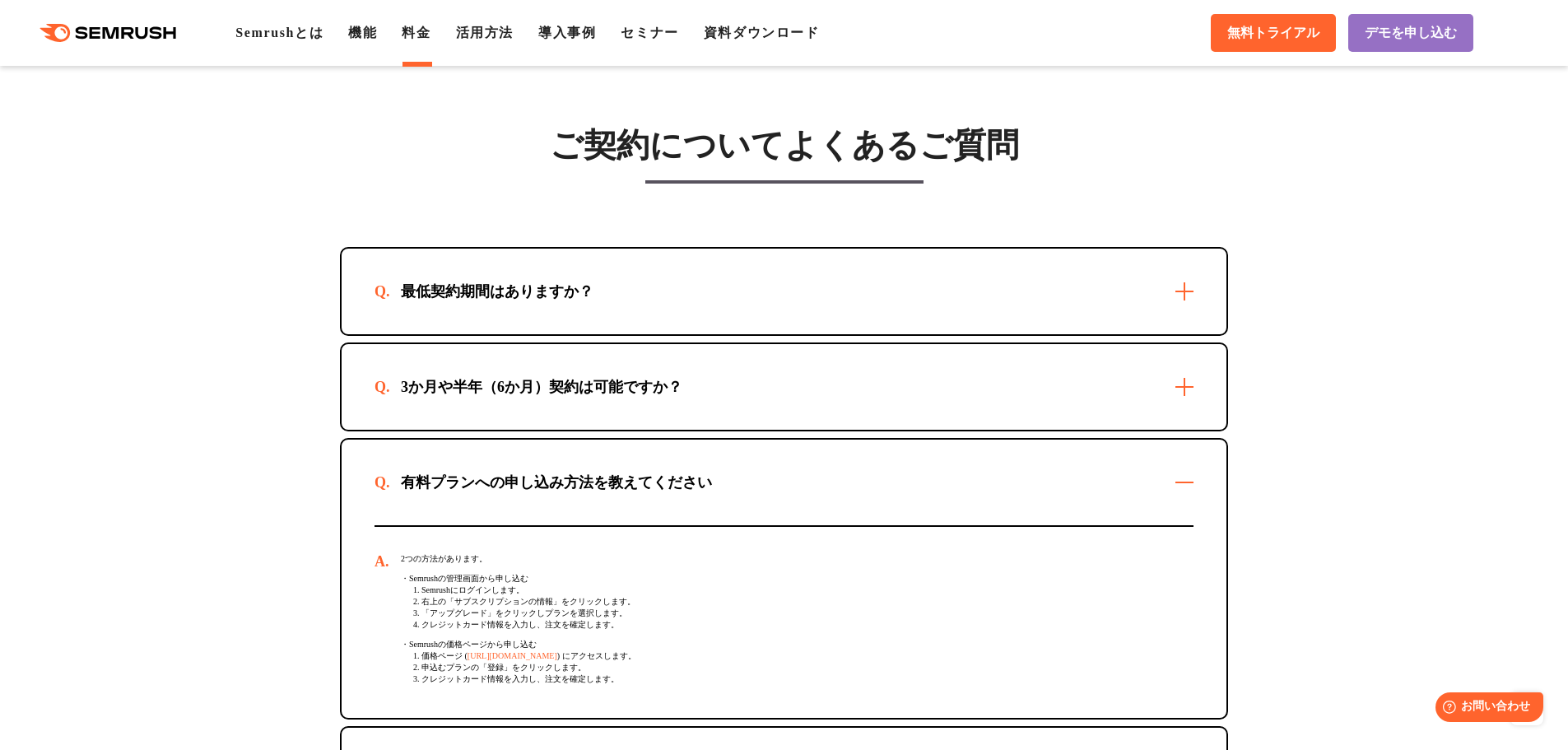
click at [834, 462] on div "有料プランへの申し込み方法を教えてください" at bounding box center [783, 483] width 884 height 86
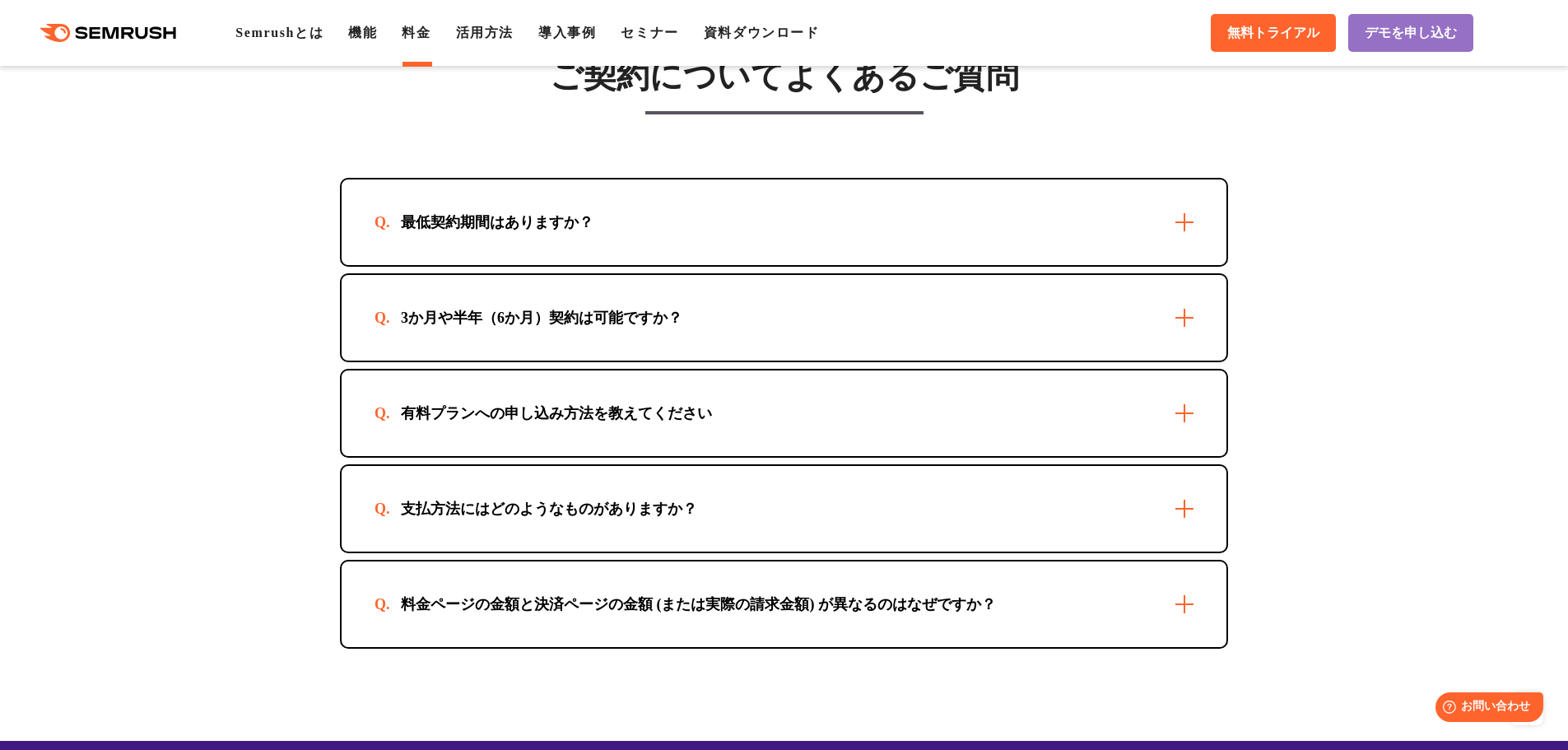
scroll to position [4859, 0]
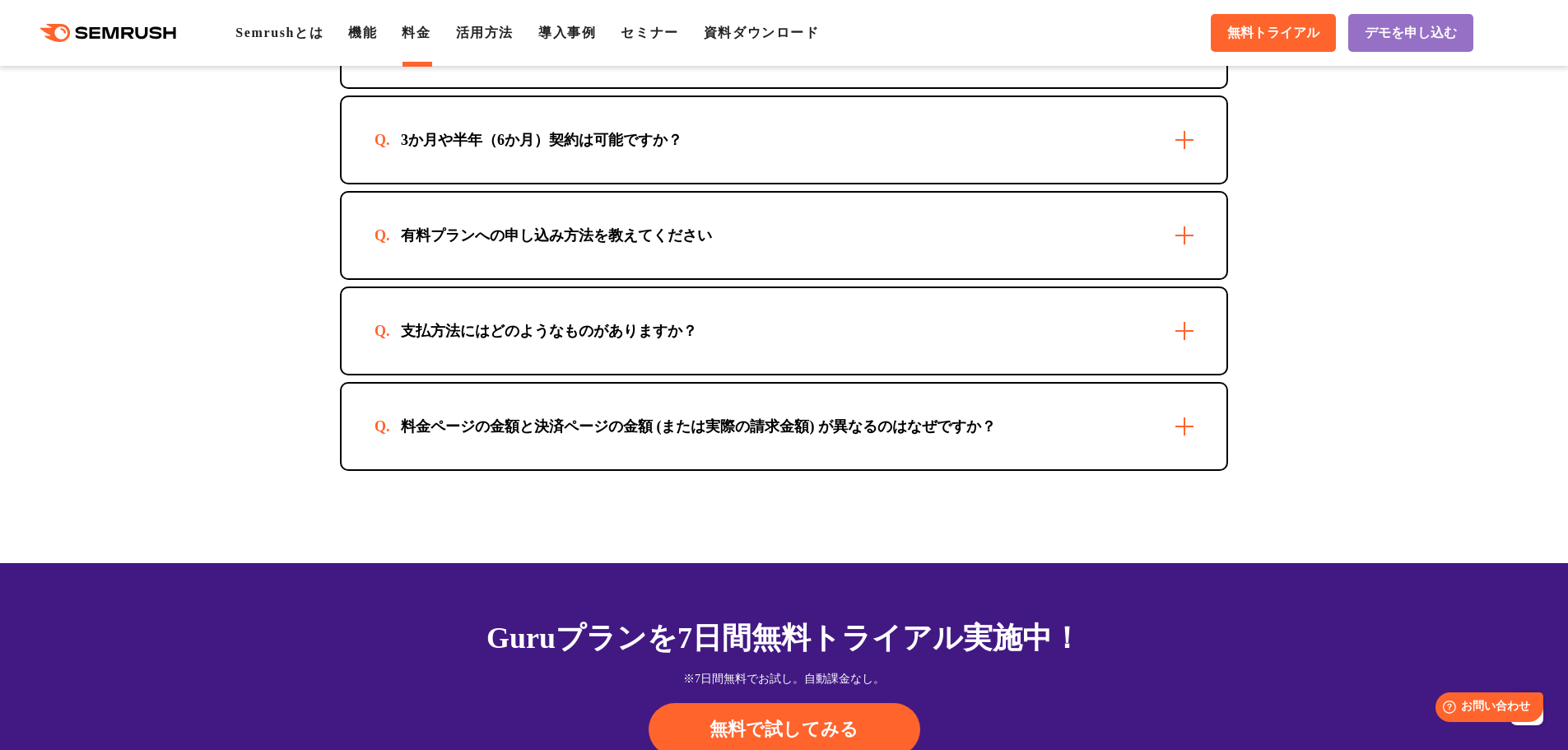
click at [1127, 426] on div "料金ページの金額と決済ページの金額 (または実際の請求金額) が異なるのはなぜですか？" at bounding box center [783, 426] width 884 height 86
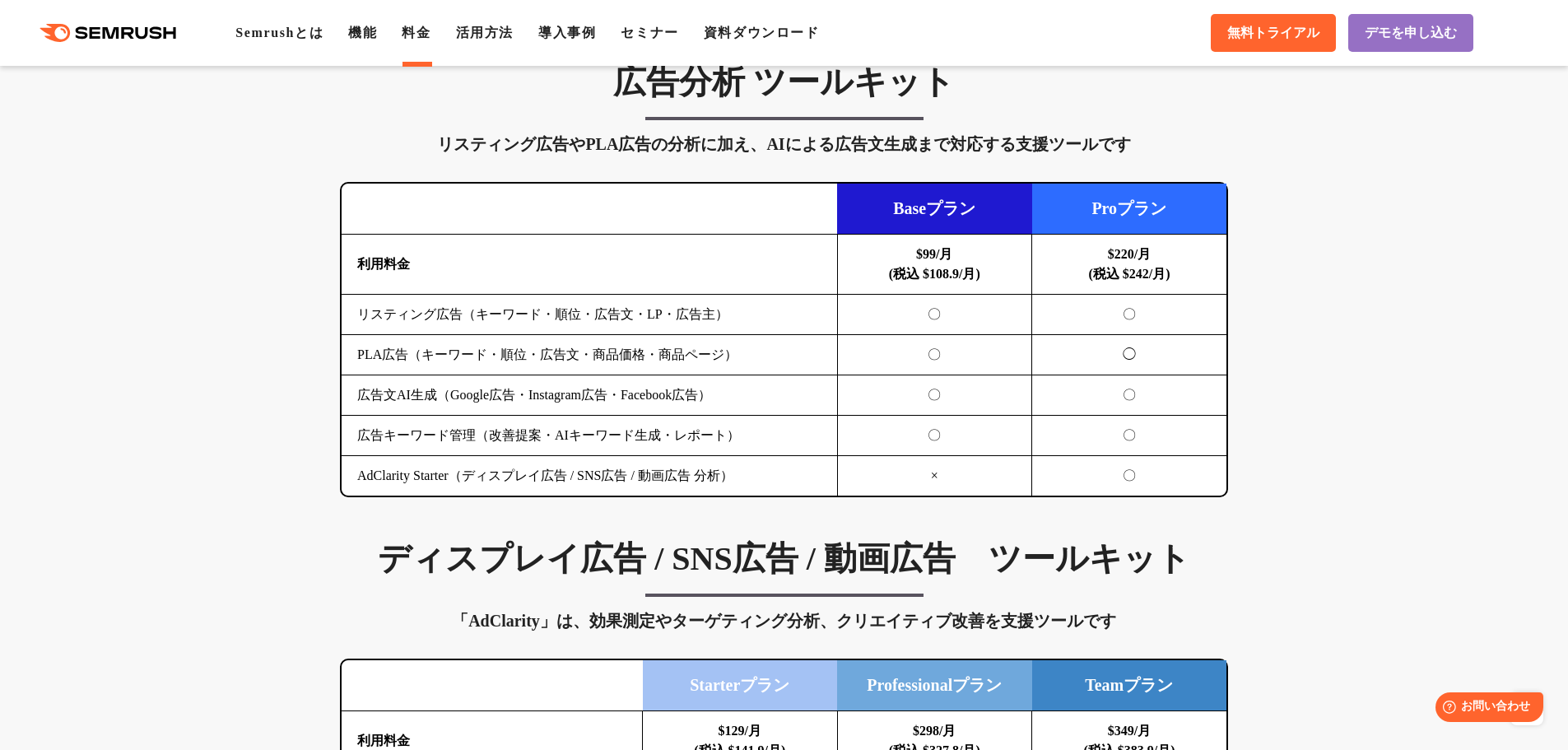
scroll to position [1730, 0]
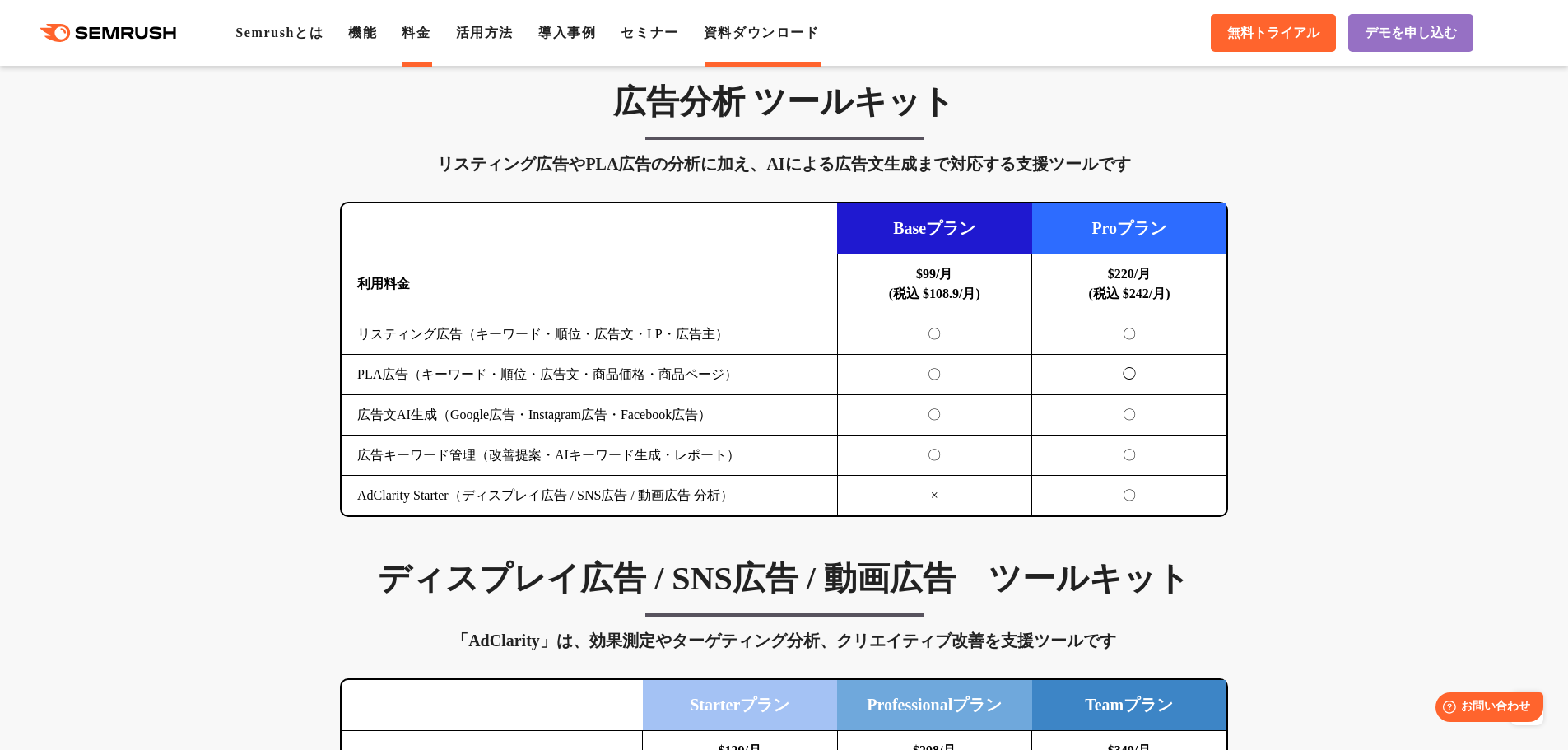
drag, startPoint x: 773, startPoint y: 43, endPoint x: 773, endPoint y: 33, distance: 10.0
click at [773, 42] on div ".cls {fill: #FF642D;} .cls {fill: #FF642D;} Semrushとは 機能 料金 活用方法 導入事例 セミナー 資料ダウ…" at bounding box center [784, 33] width 1568 height 49
click at [773, 20] on div ".cls {fill: #FF642D;} .cls {fill: #FF642D;} Semrushとは 機能 料金 活用方法 導入事例 セミナー 資料ダウ…" at bounding box center [784, 33] width 1568 height 49
click at [783, 39] on link "資料ダウンロード" at bounding box center [762, 32] width 116 height 14
